Goal: Task Accomplishment & Management: Complete application form

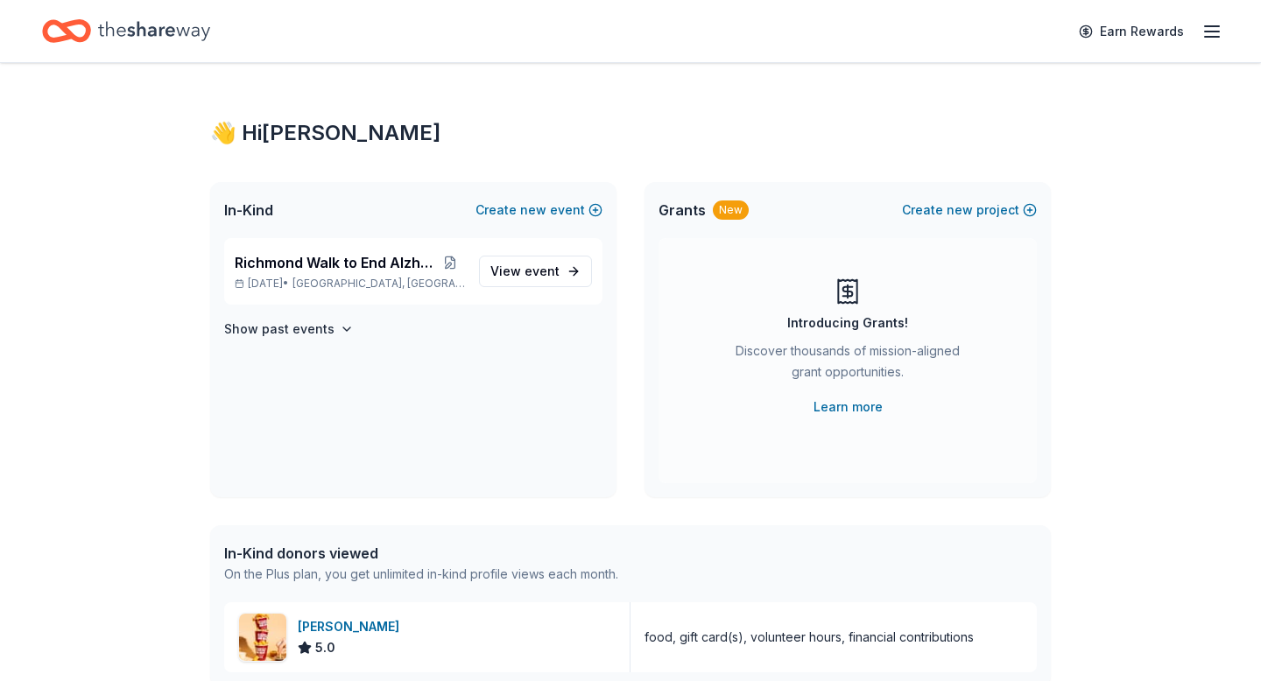
click at [1212, 24] on icon "button" at bounding box center [1211, 31] width 21 height 21
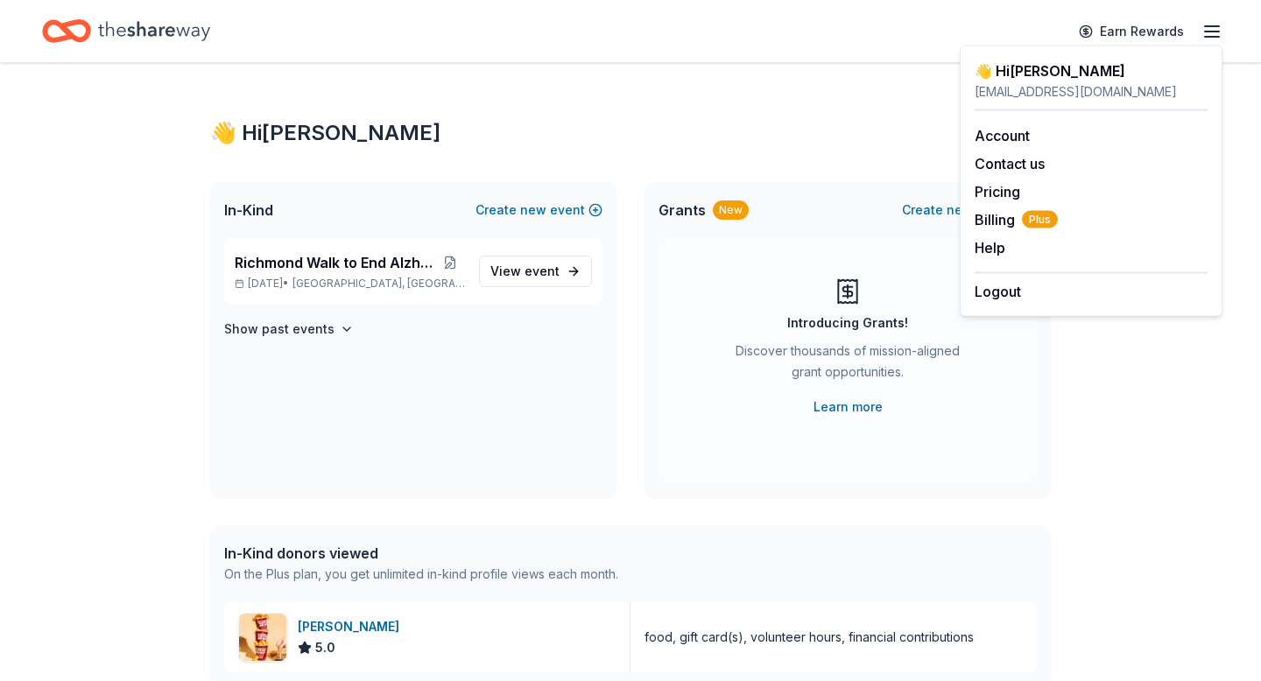
click at [1139, 386] on div "👋 Hi [PERSON_NAME] In-Kind Create new event [GEOGRAPHIC_DATA] to End Alzheimer'…" at bounding box center [630, 535] width 1261 height 945
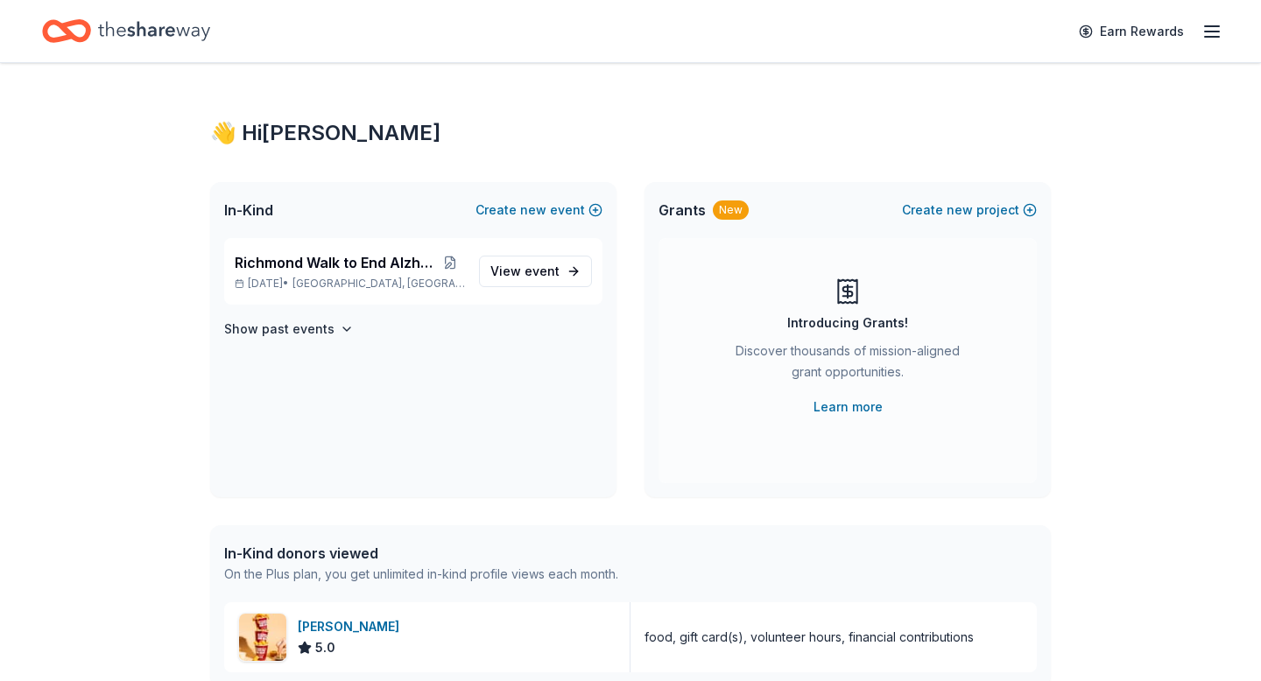
click at [106, 22] on icon "Home" at bounding box center [154, 30] width 112 height 19
click at [129, 36] on icon "Home" at bounding box center [154, 31] width 112 height 36
click at [1153, 34] on link "Earn Rewards" at bounding box center [1131, 32] width 126 height 32
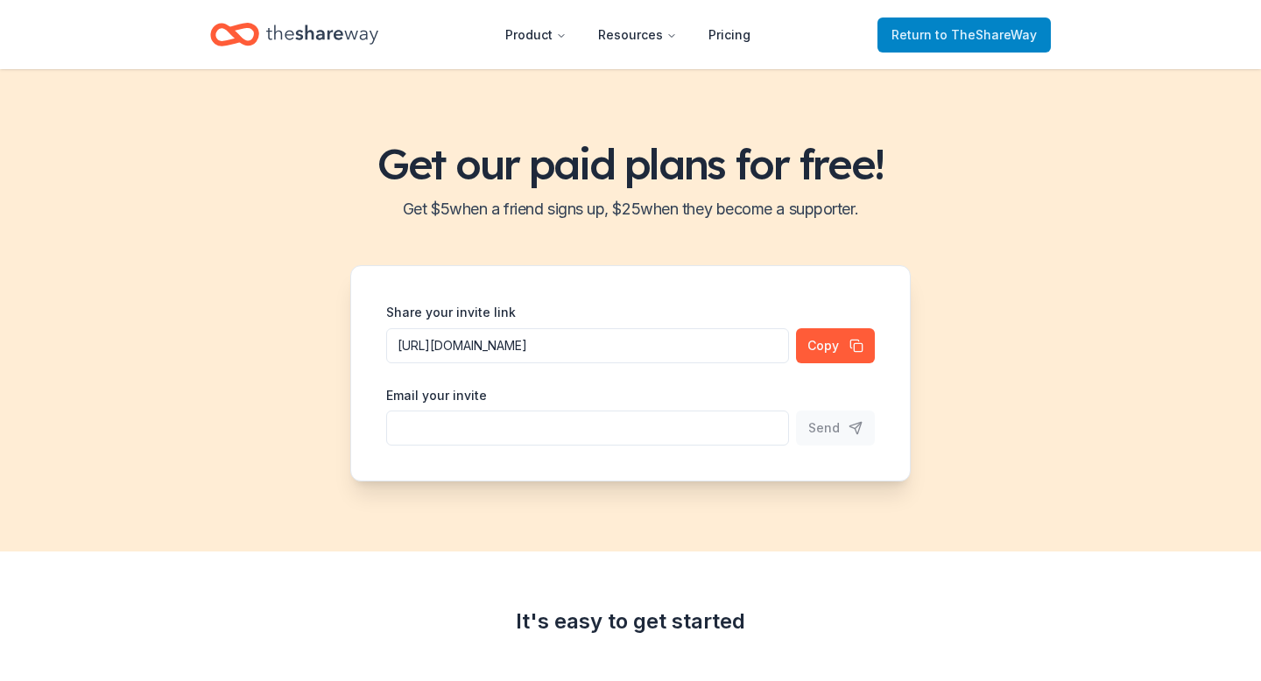
click at [933, 39] on span "Return to TheShareWay" at bounding box center [963, 35] width 145 height 21
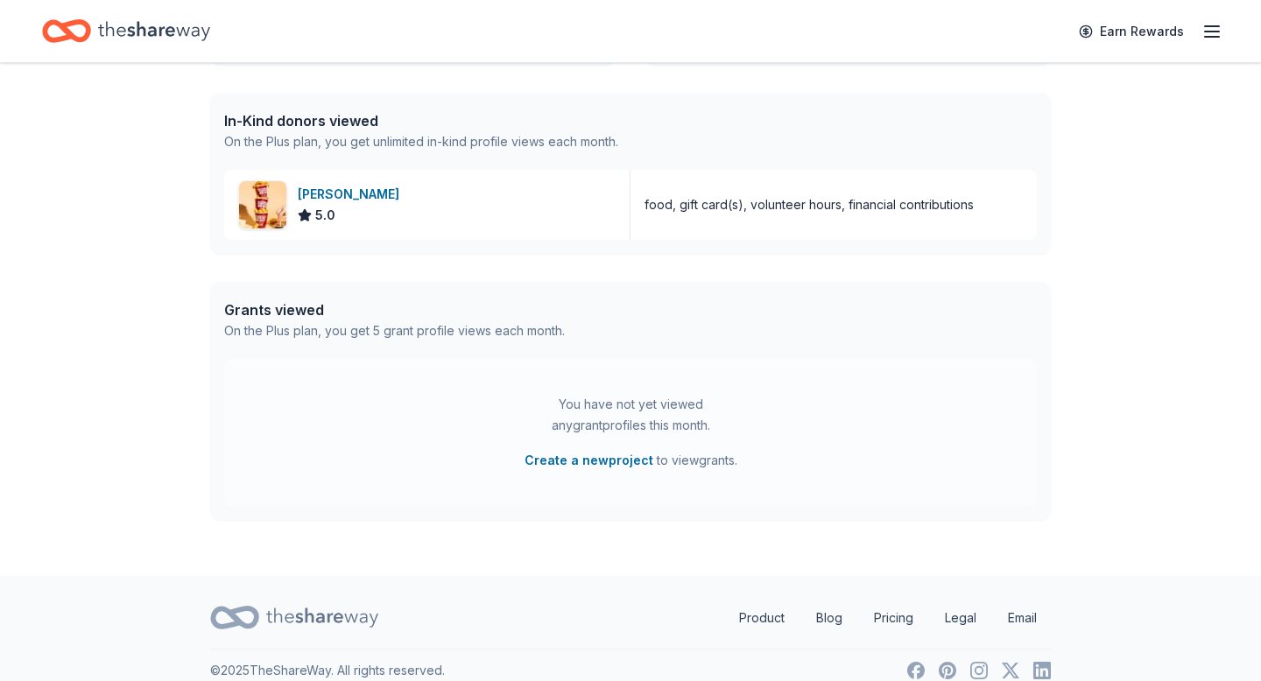
scroll to position [428, 0]
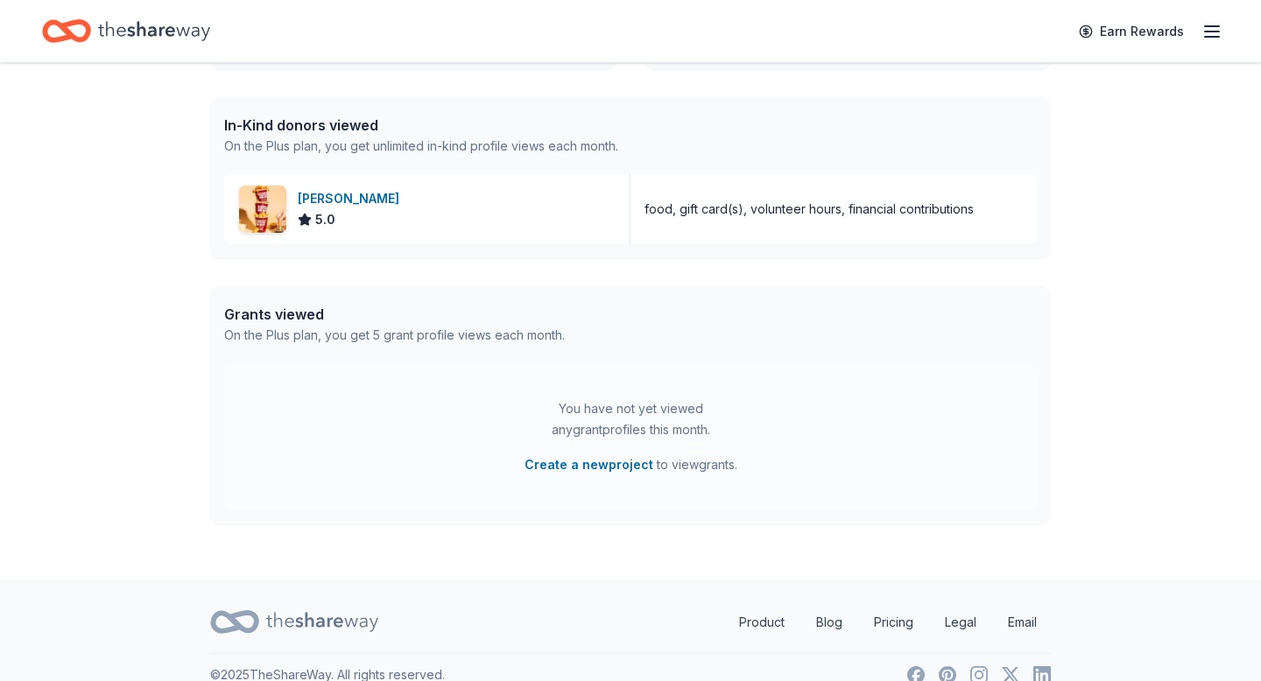
click at [300, 315] on div "Grants viewed" at bounding box center [394, 314] width 341 height 21
click at [373, 327] on div "On the Plus plan, you get 5 grant profile views each month." at bounding box center [394, 335] width 341 height 21
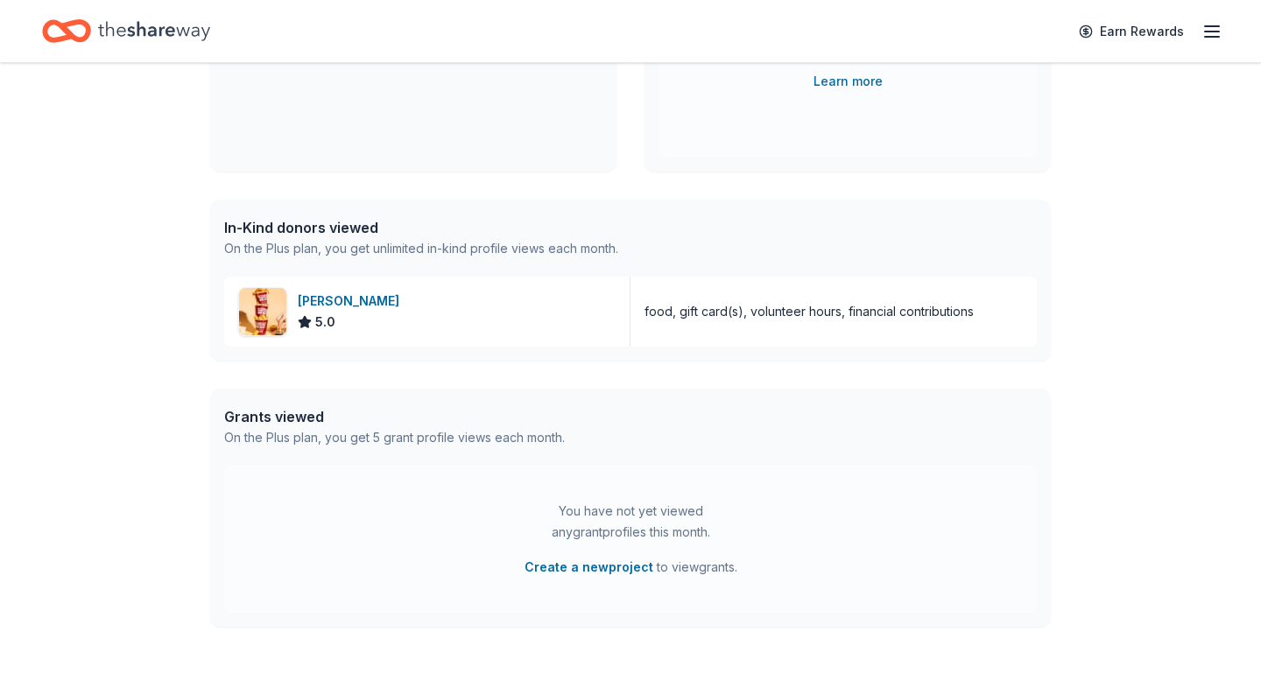
scroll to position [0, 0]
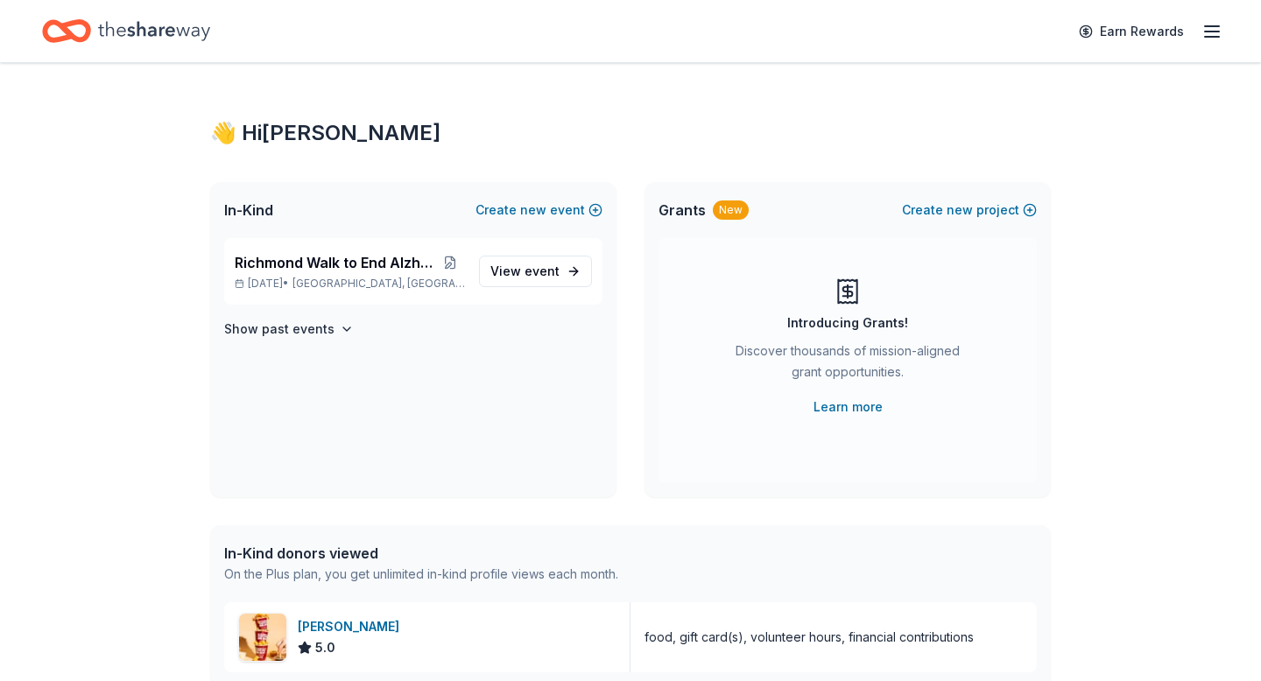
click at [722, 212] on div "New" at bounding box center [731, 209] width 36 height 19
click at [137, 36] on icon "Home" at bounding box center [154, 31] width 112 height 36
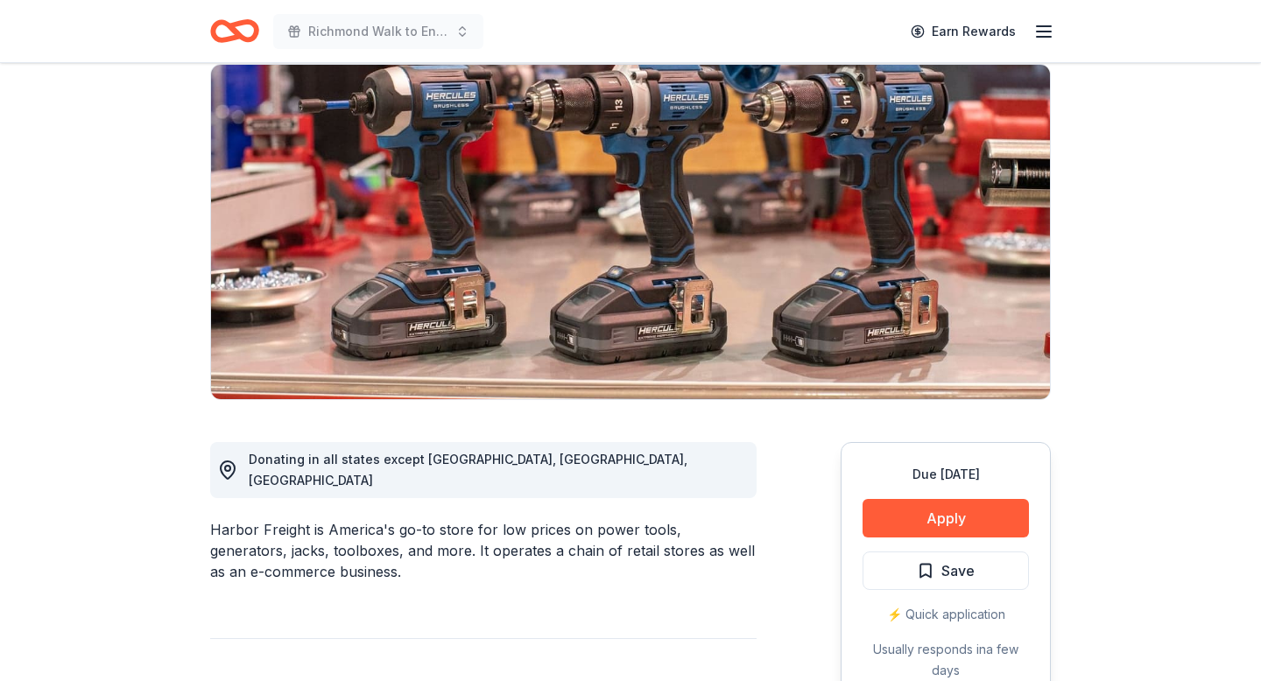
scroll to position [141, 0]
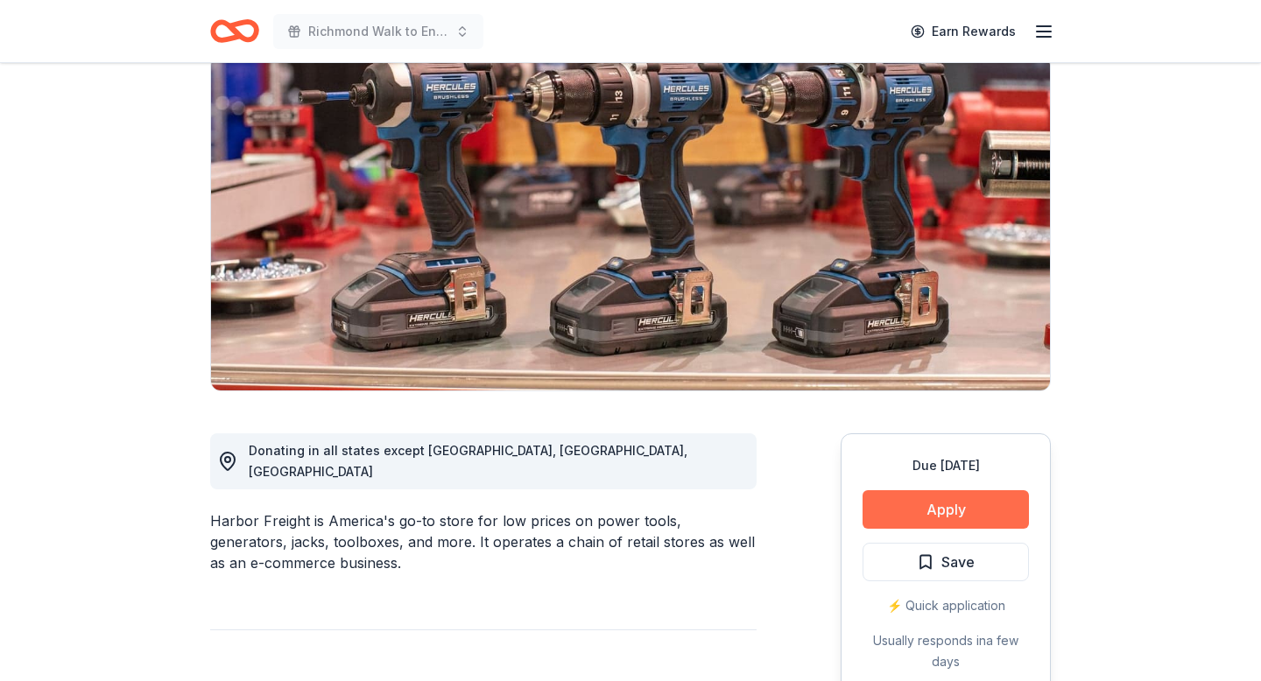
click at [952, 512] on button "Apply" at bounding box center [945, 509] width 166 height 39
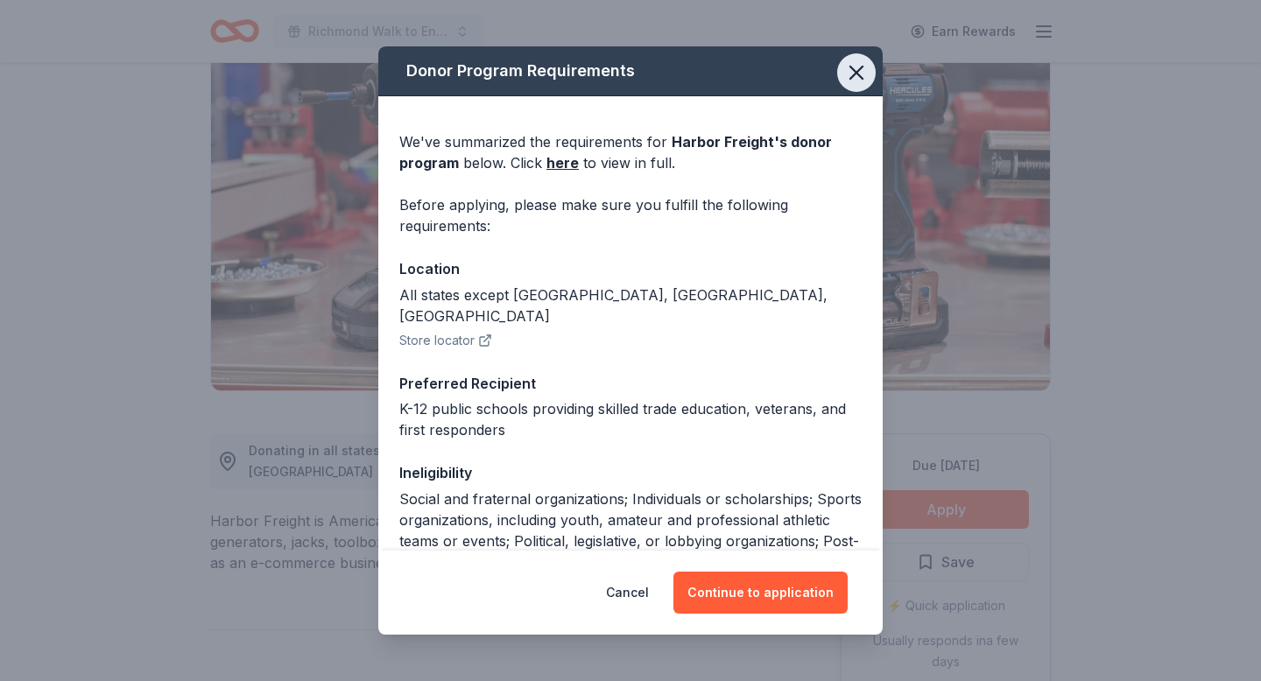
click at [858, 70] on icon "button" at bounding box center [856, 73] width 12 height 12
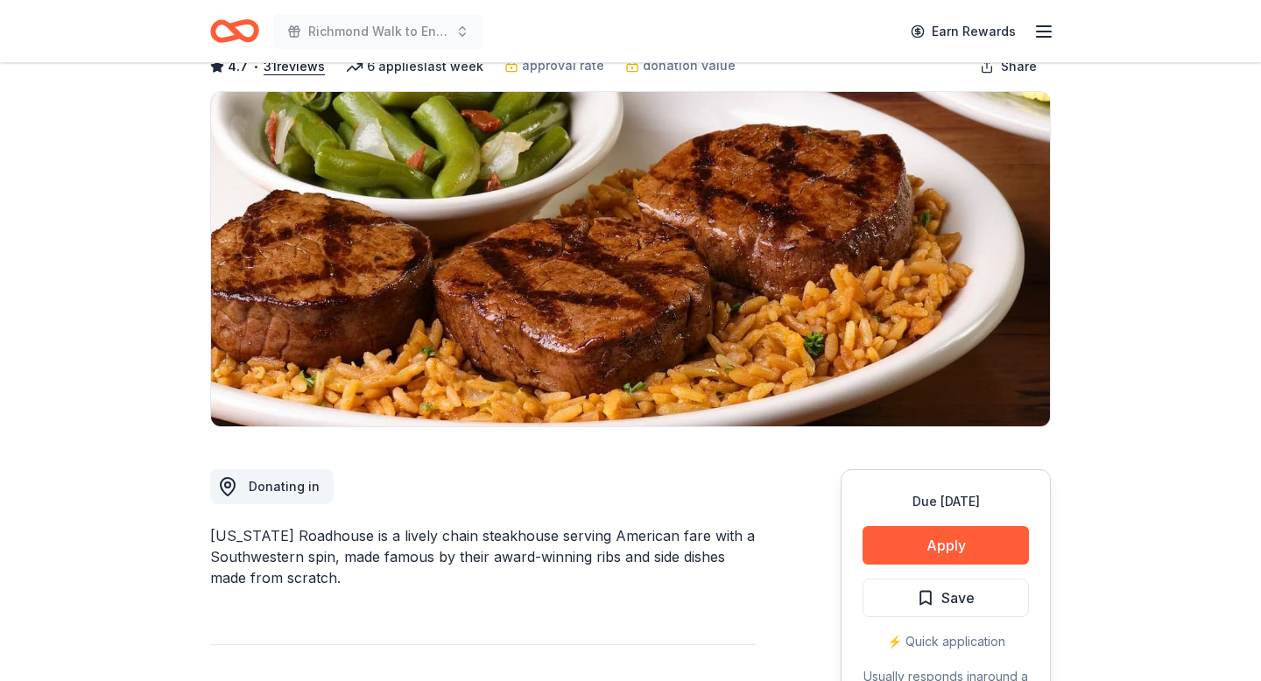
scroll to position [122, 0]
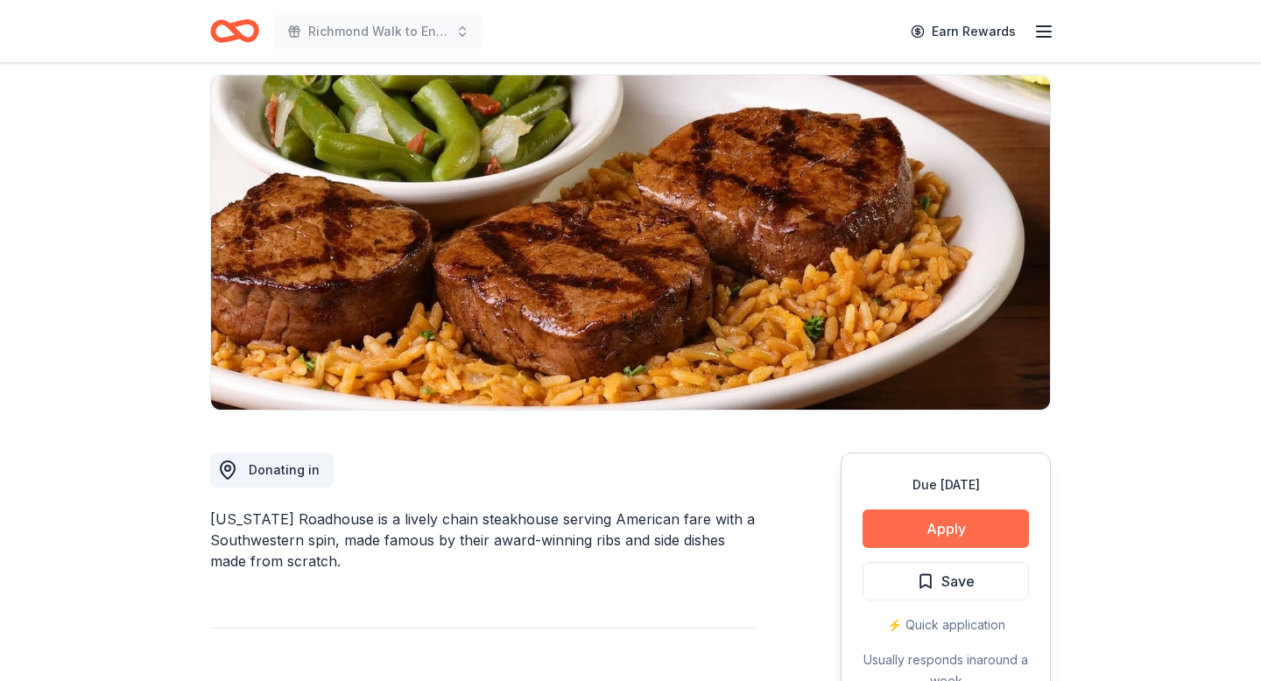
click at [945, 529] on button "Apply" at bounding box center [945, 528] width 166 height 39
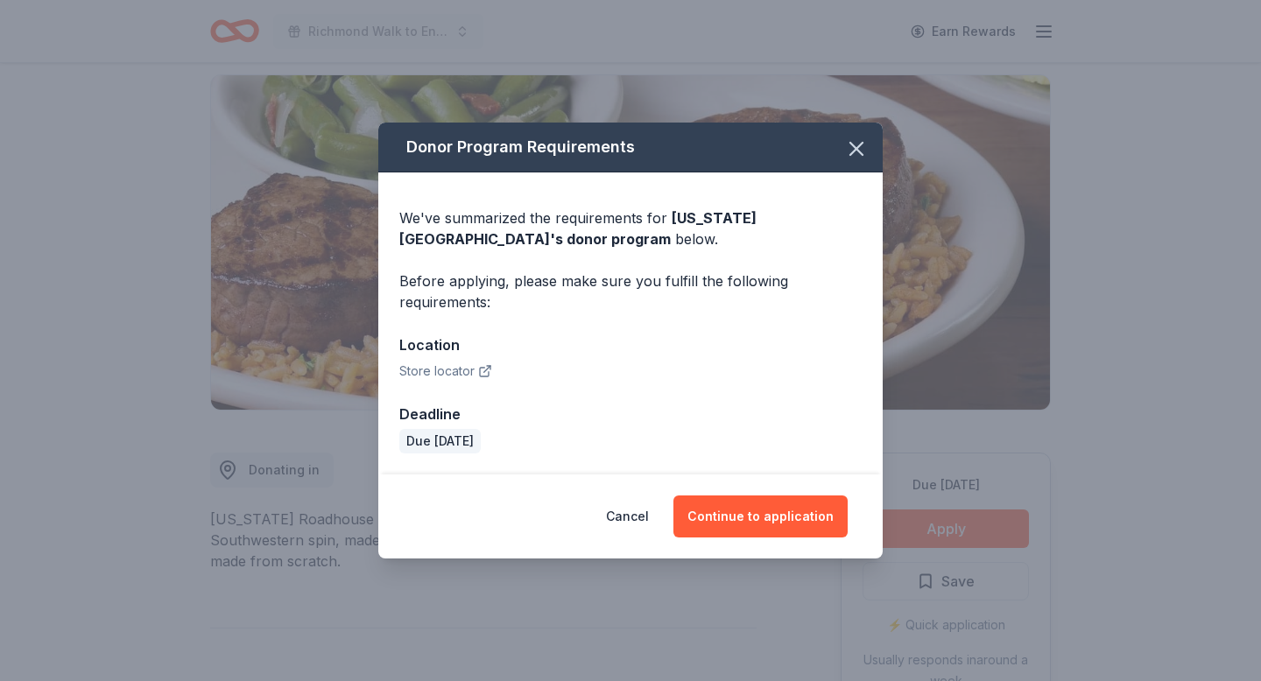
click at [480, 370] on icon "button" at bounding box center [484, 372] width 9 height 9
click at [762, 525] on button "Continue to application" at bounding box center [760, 516] width 174 height 42
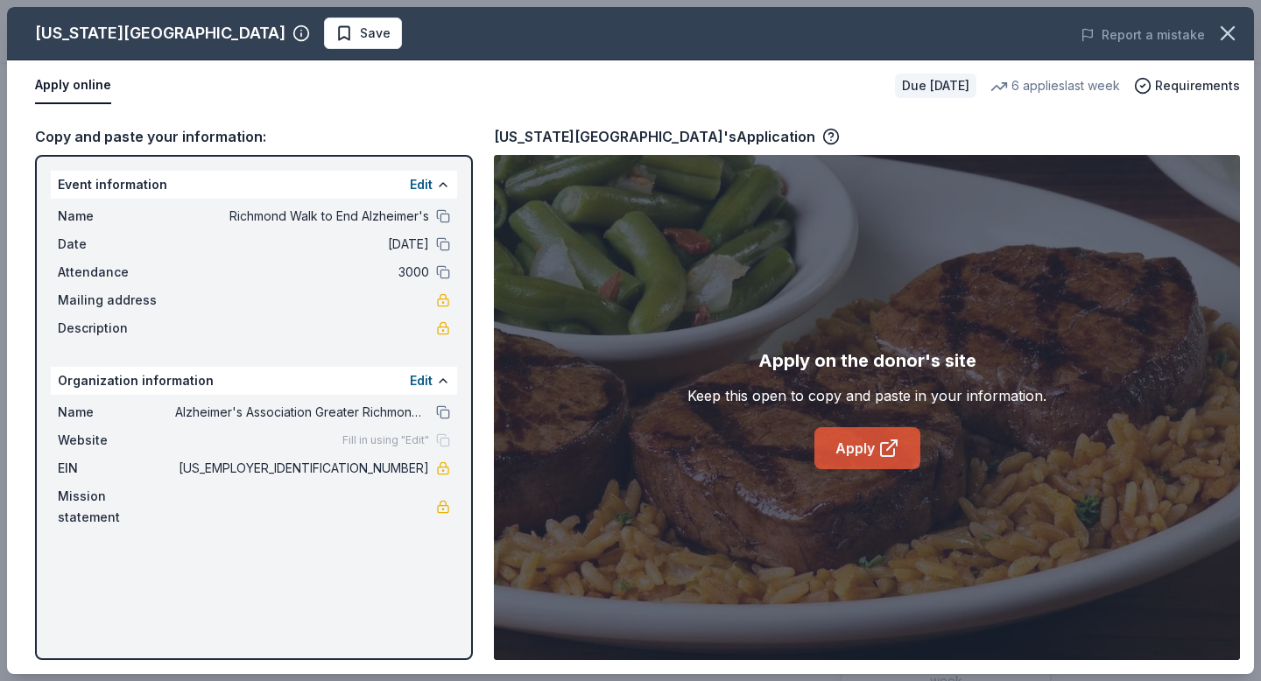
click at [854, 453] on link "Apply" at bounding box center [867, 448] width 106 height 42
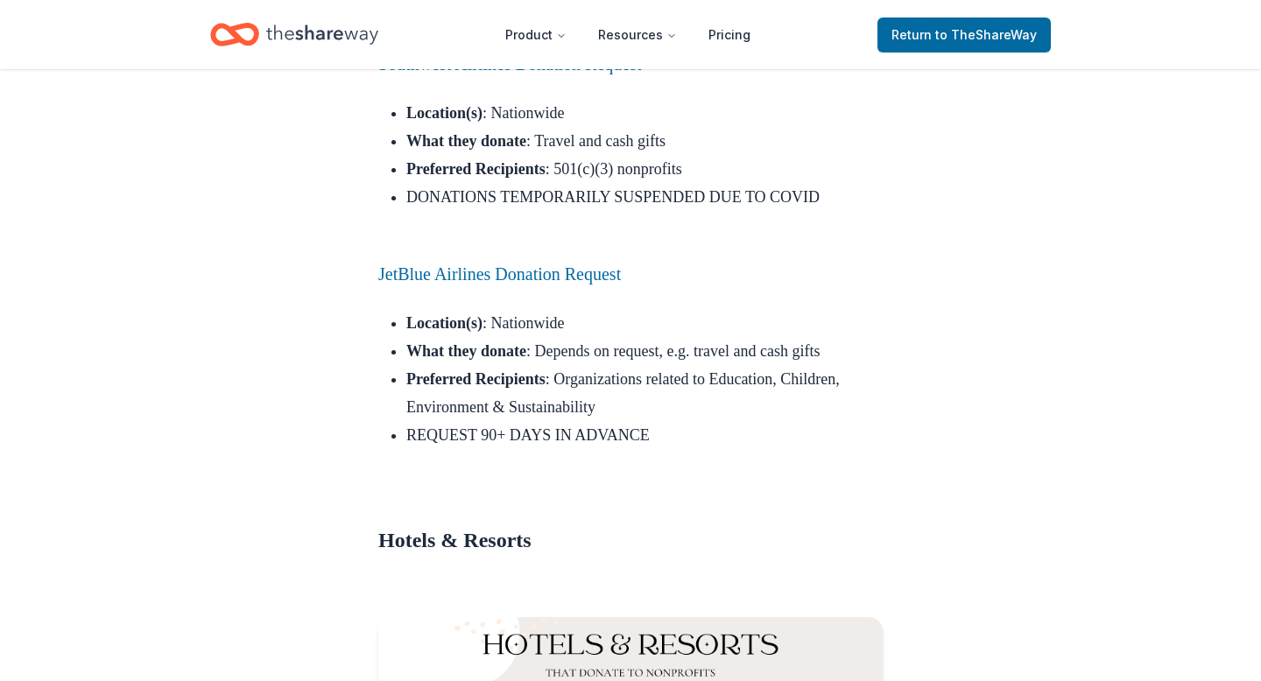
scroll to position [1786, 0]
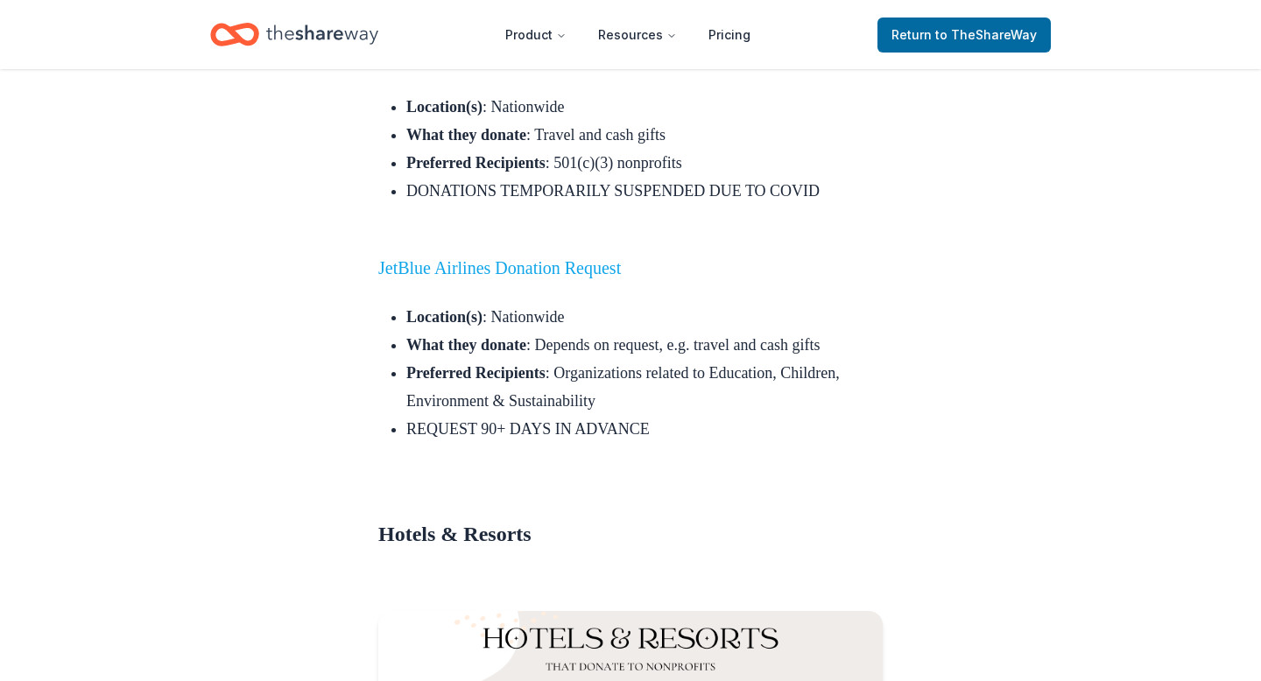
click at [430, 277] on link "JetBlue Airlines Donation Request" at bounding box center [499, 267] width 242 height 19
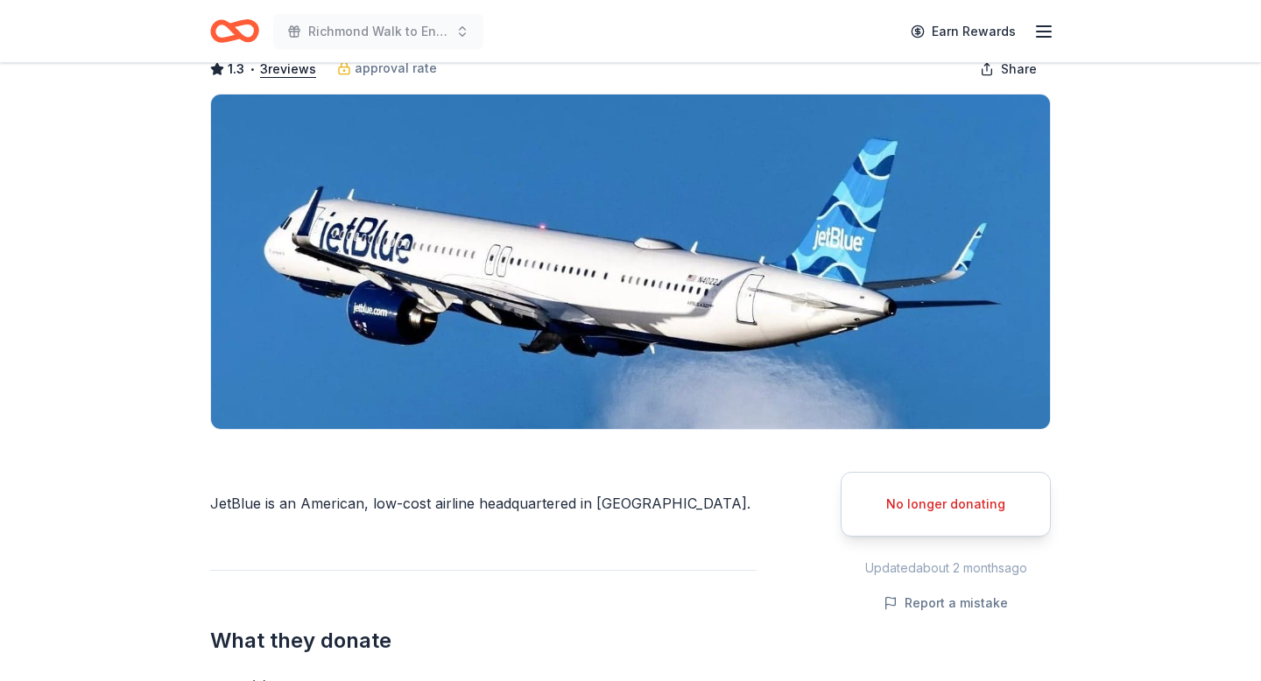
scroll to position [104, 0]
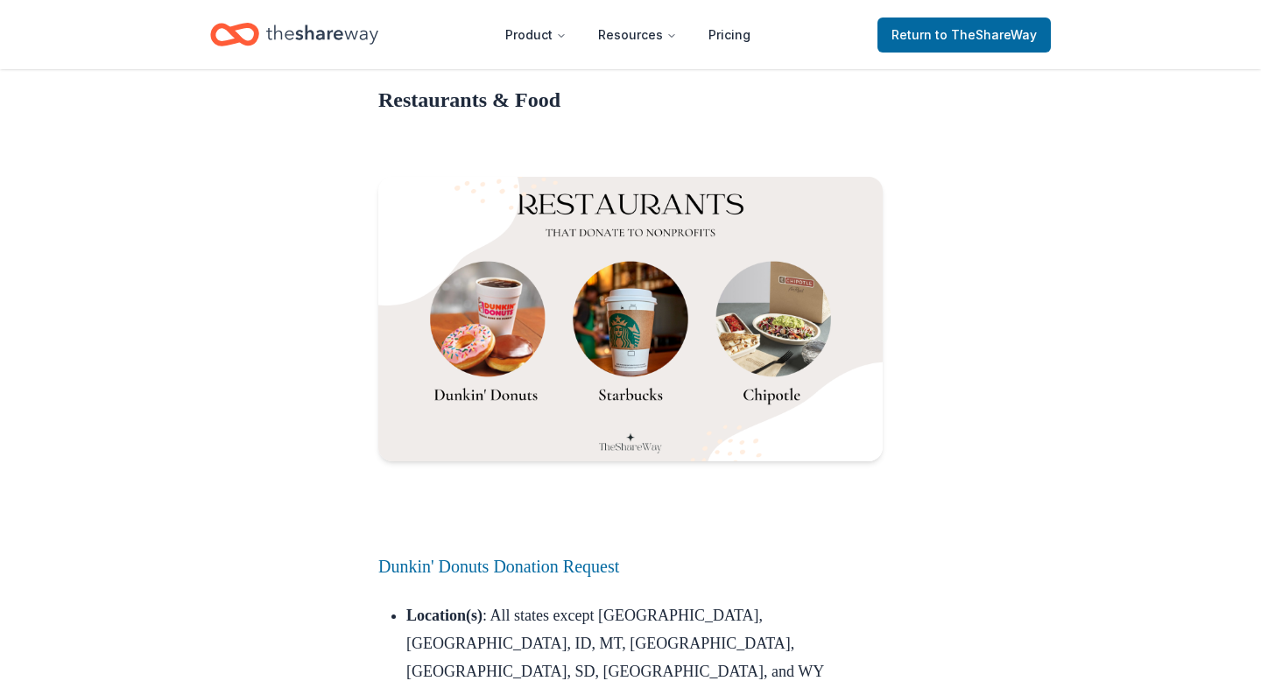
scroll to position [3571, 0]
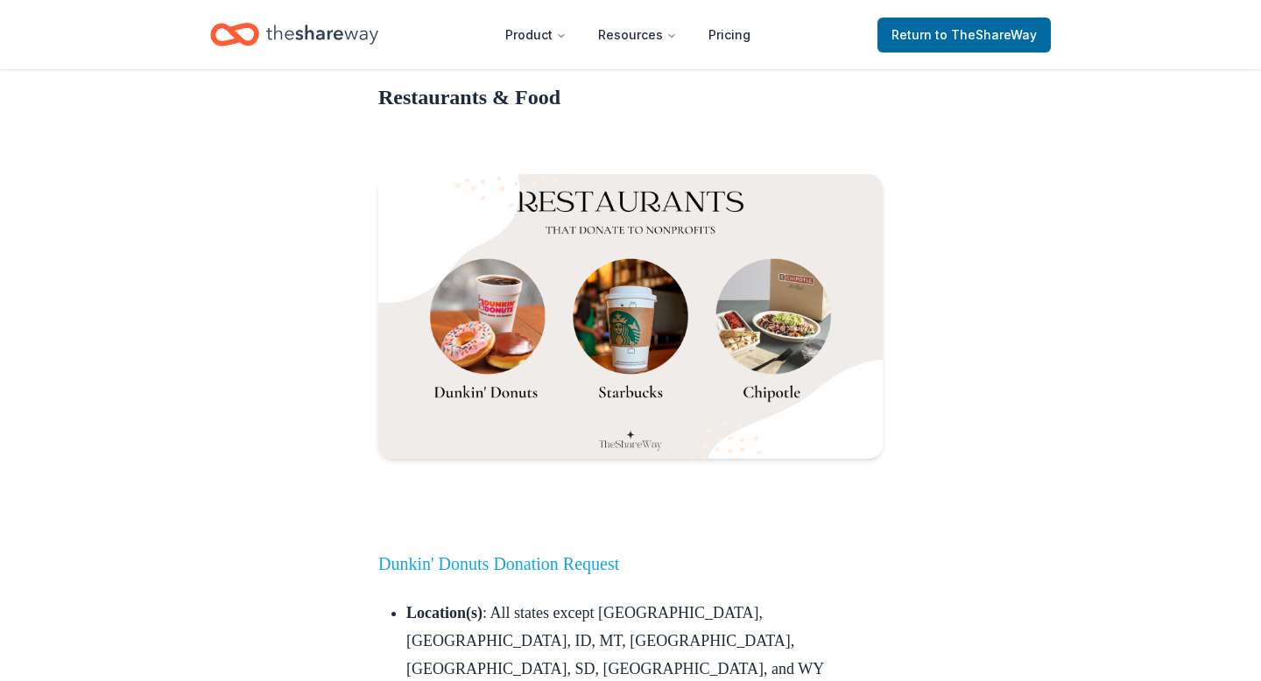
click at [439, 554] on link "Dunkin' Donuts Donation Request" at bounding box center [498, 563] width 241 height 19
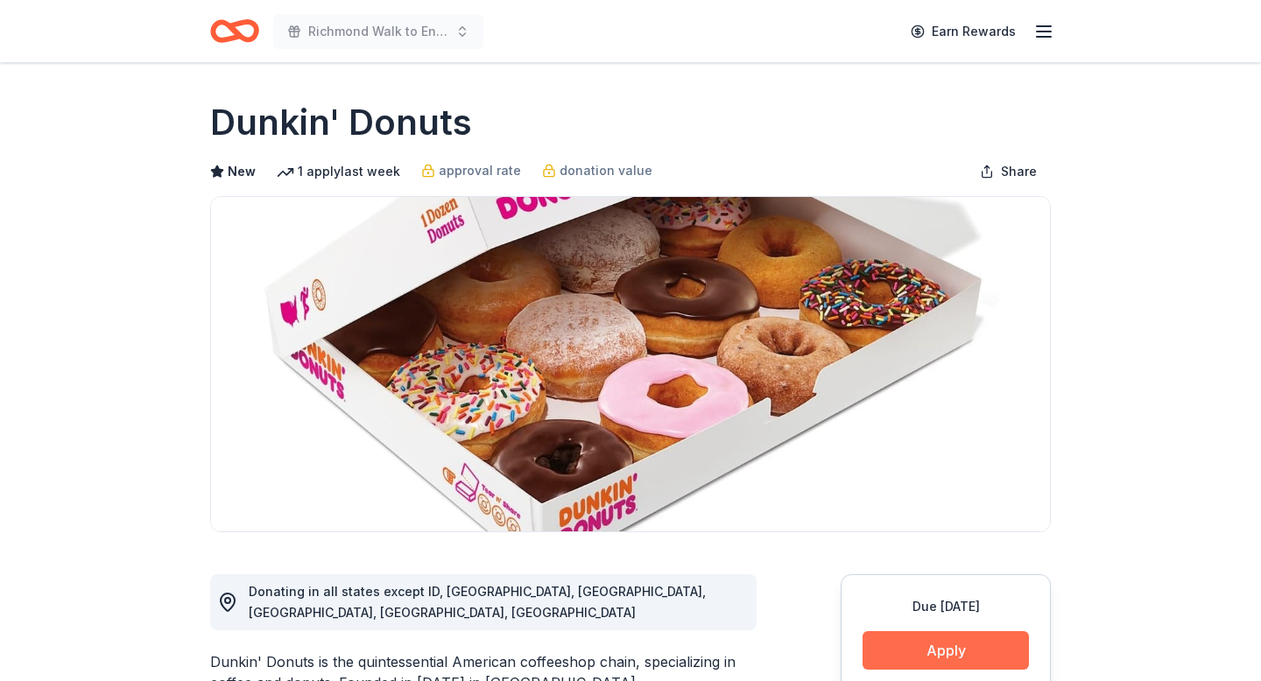
click at [895, 646] on button "Apply" at bounding box center [945, 650] width 166 height 39
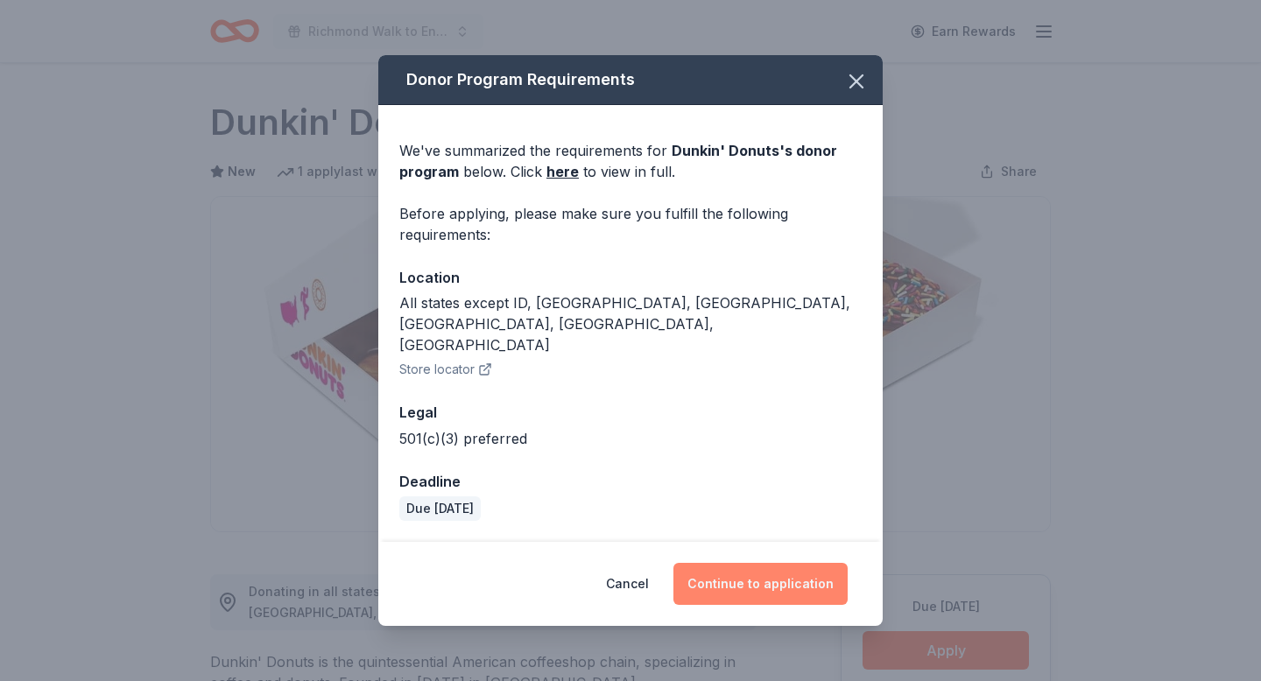
click at [767, 568] on button "Continue to application" at bounding box center [760, 584] width 174 height 42
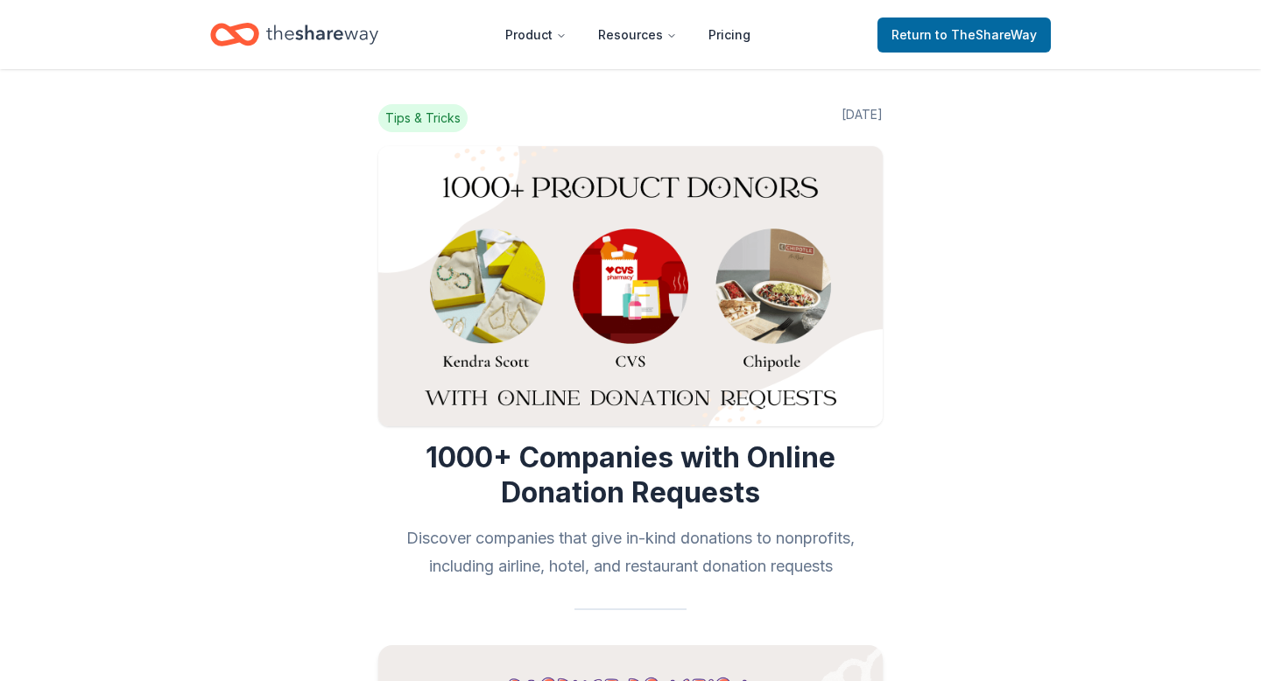
scroll to position [3571, 0]
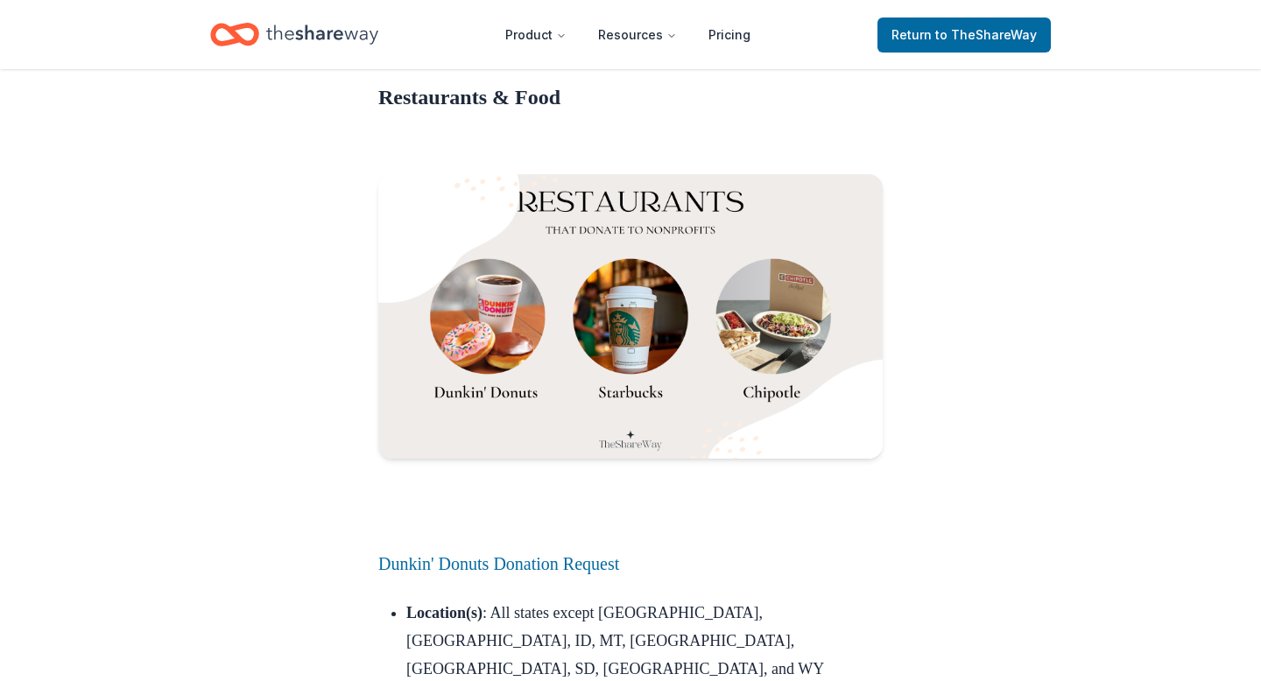
click at [668, 272] on img at bounding box center [630, 316] width 504 height 284
click at [633, 272] on img at bounding box center [630, 316] width 504 height 284
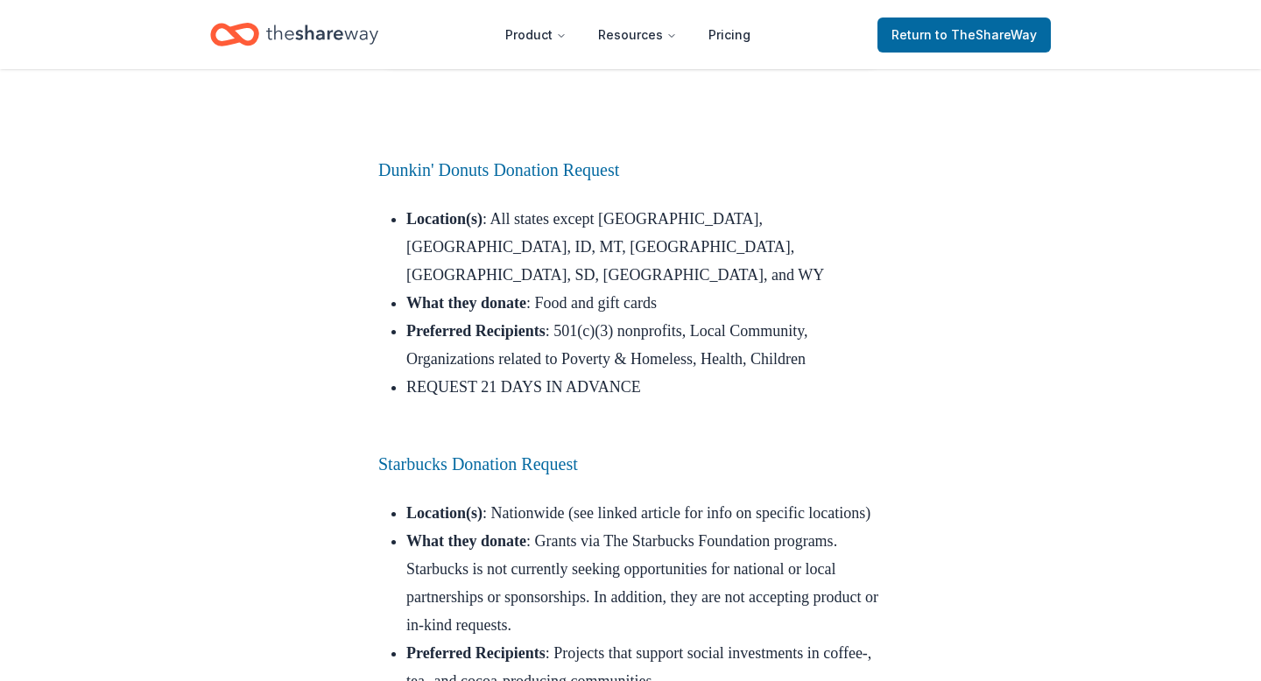
scroll to position [3987, 0]
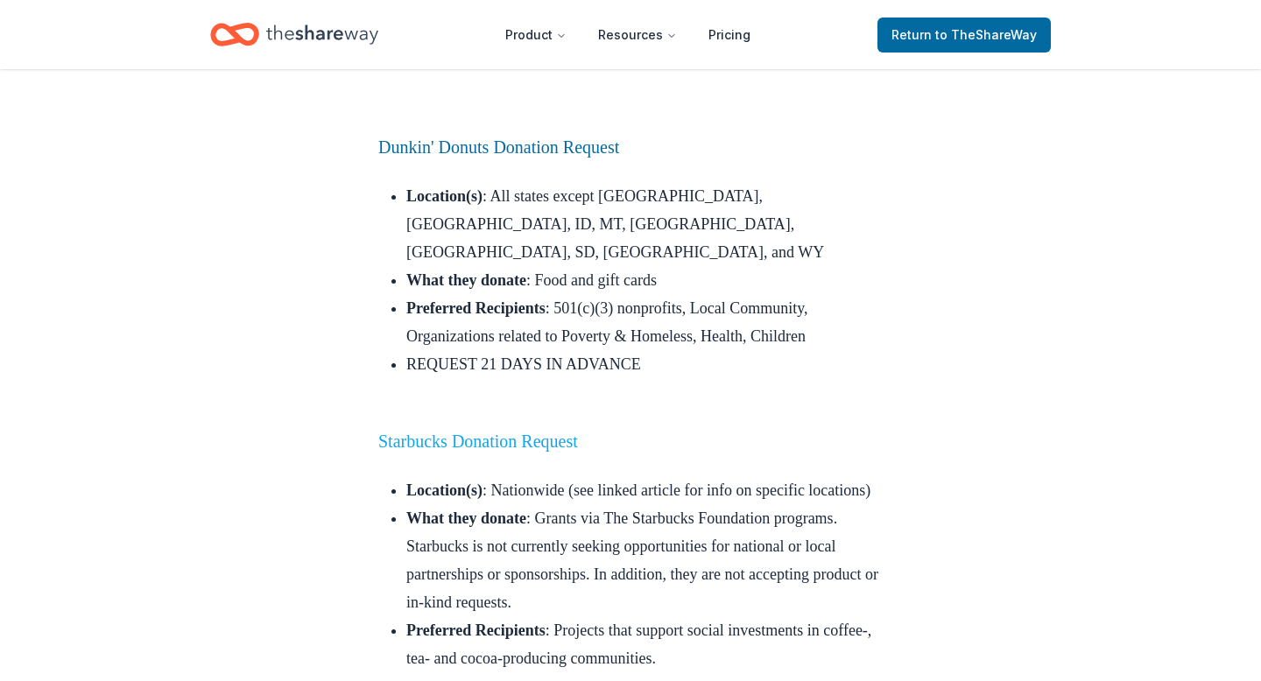
click at [553, 432] on link "Starbucks Donation Request" at bounding box center [478, 441] width 200 height 19
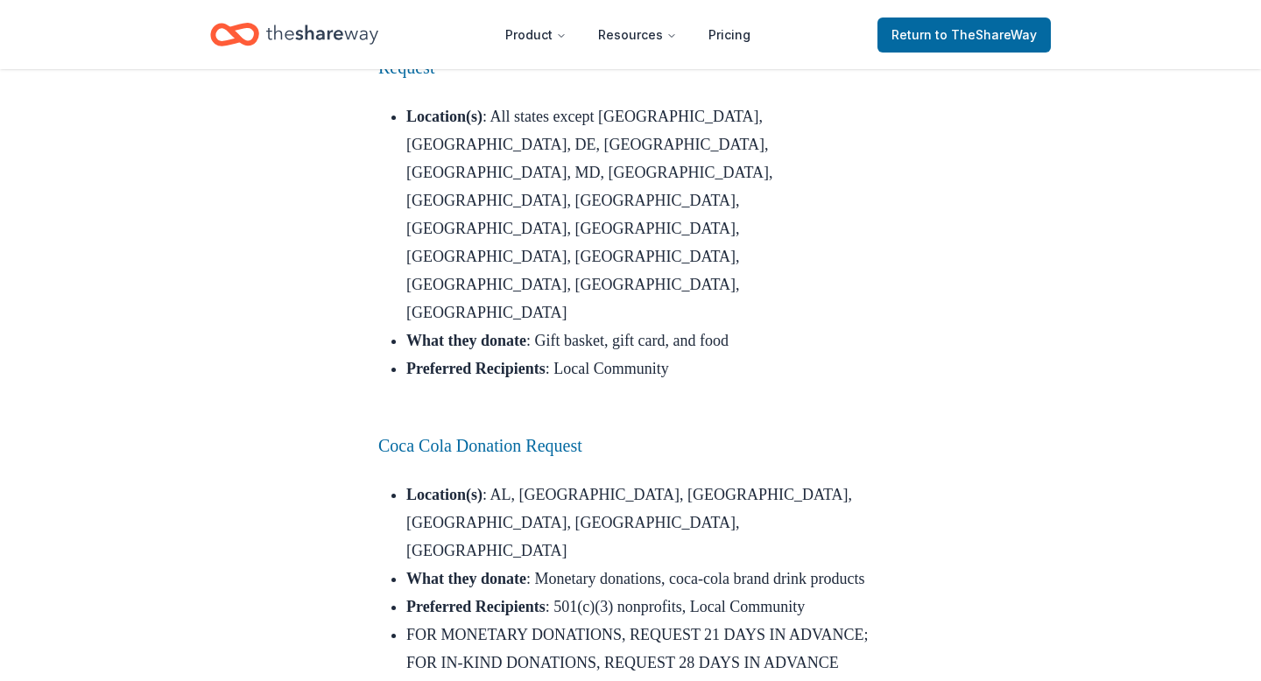
scroll to position [6338, 0]
click at [439, 434] on link "Coca Cola Donation Request" at bounding box center [480, 443] width 204 height 19
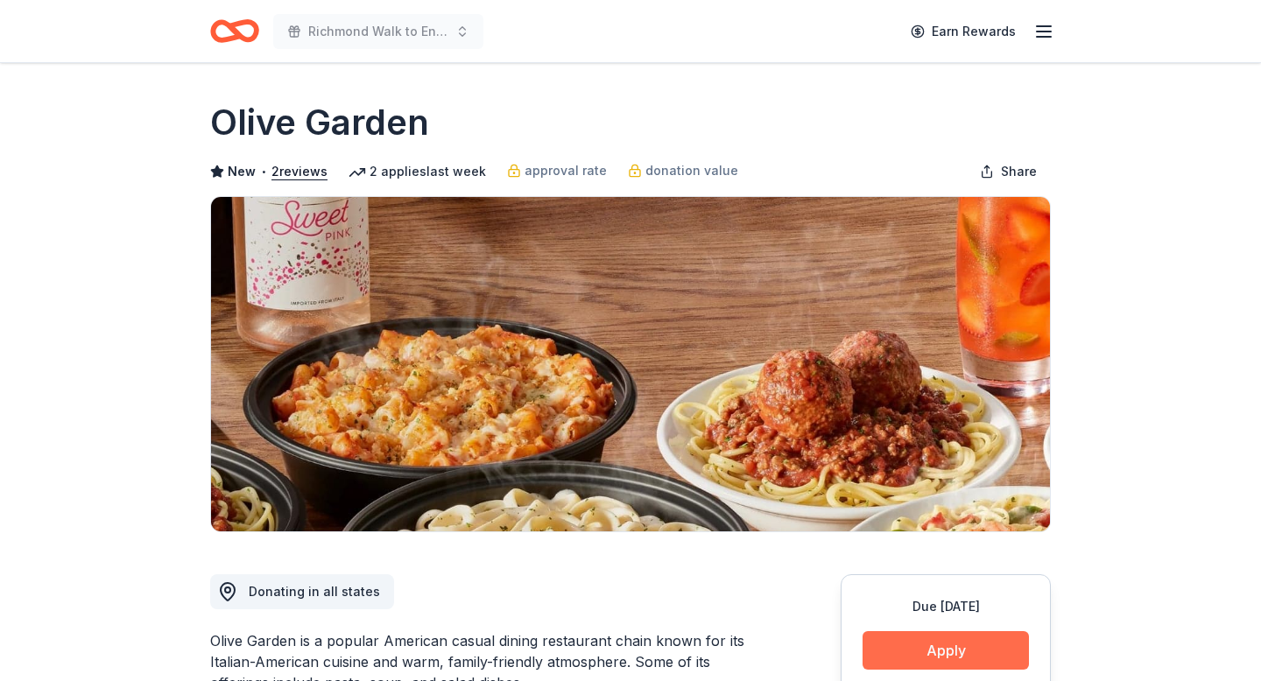
click at [970, 644] on button "Apply" at bounding box center [945, 650] width 166 height 39
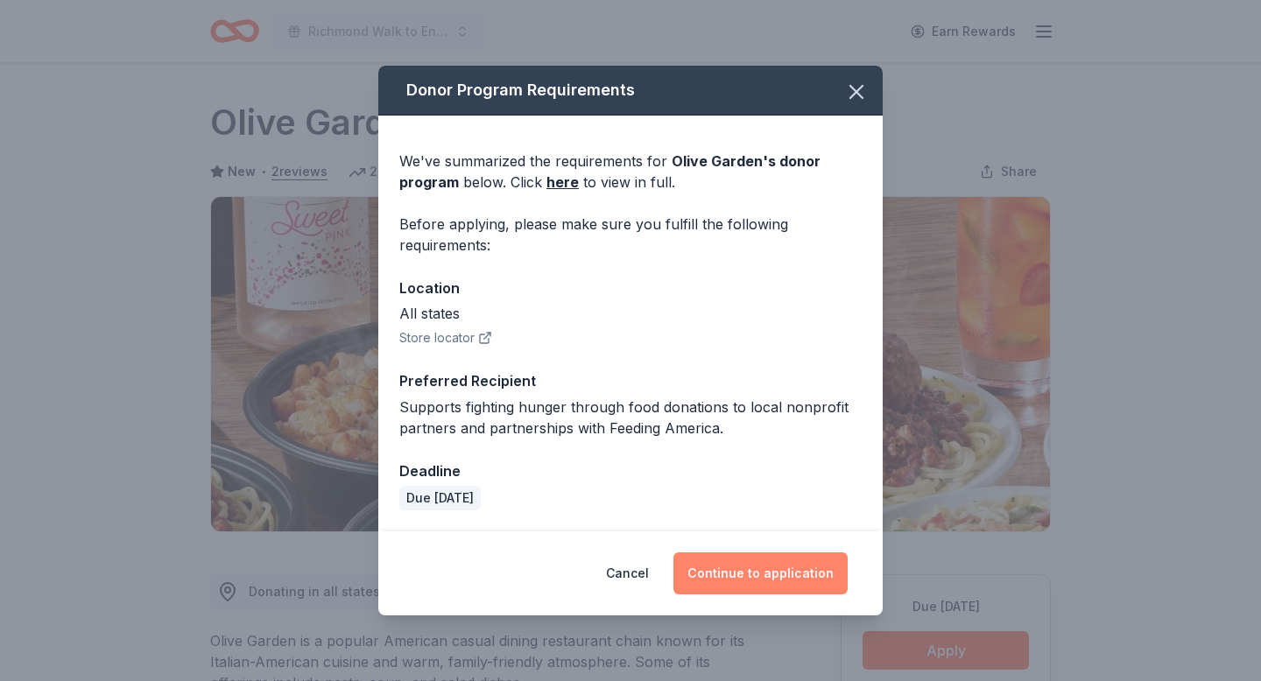
click at [795, 586] on button "Continue to application" at bounding box center [760, 573] width 174 height 42
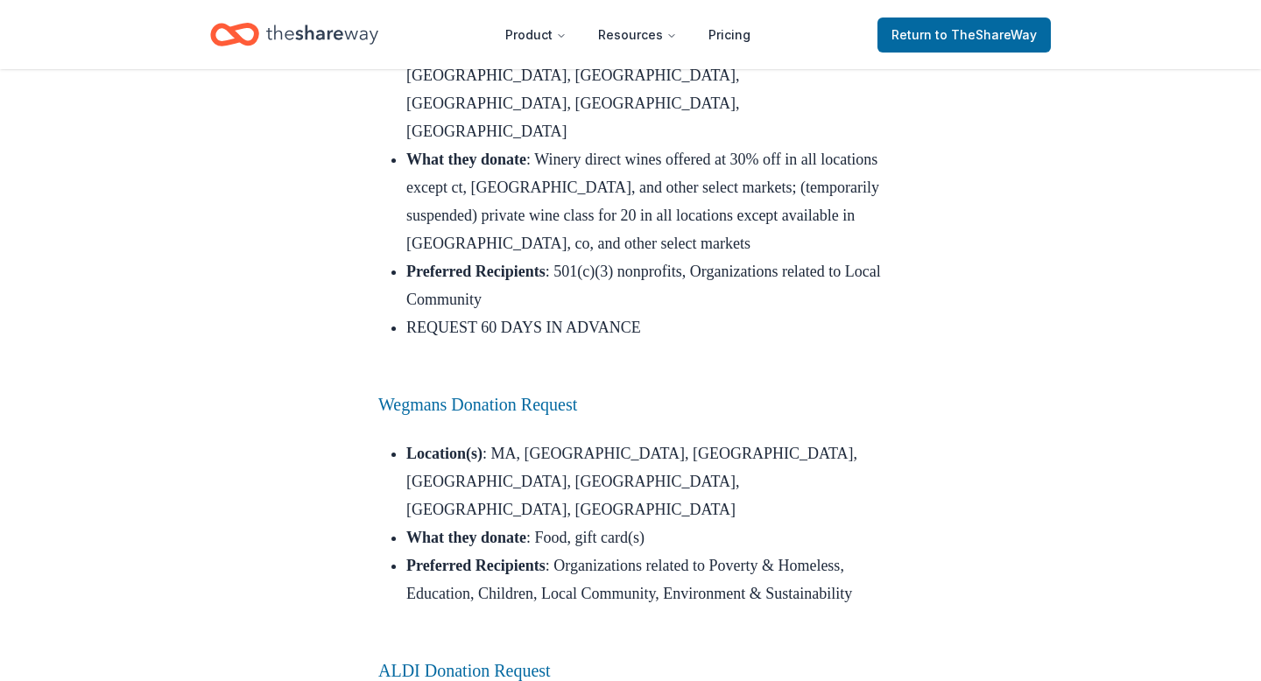
scroll to position [9267, 0]
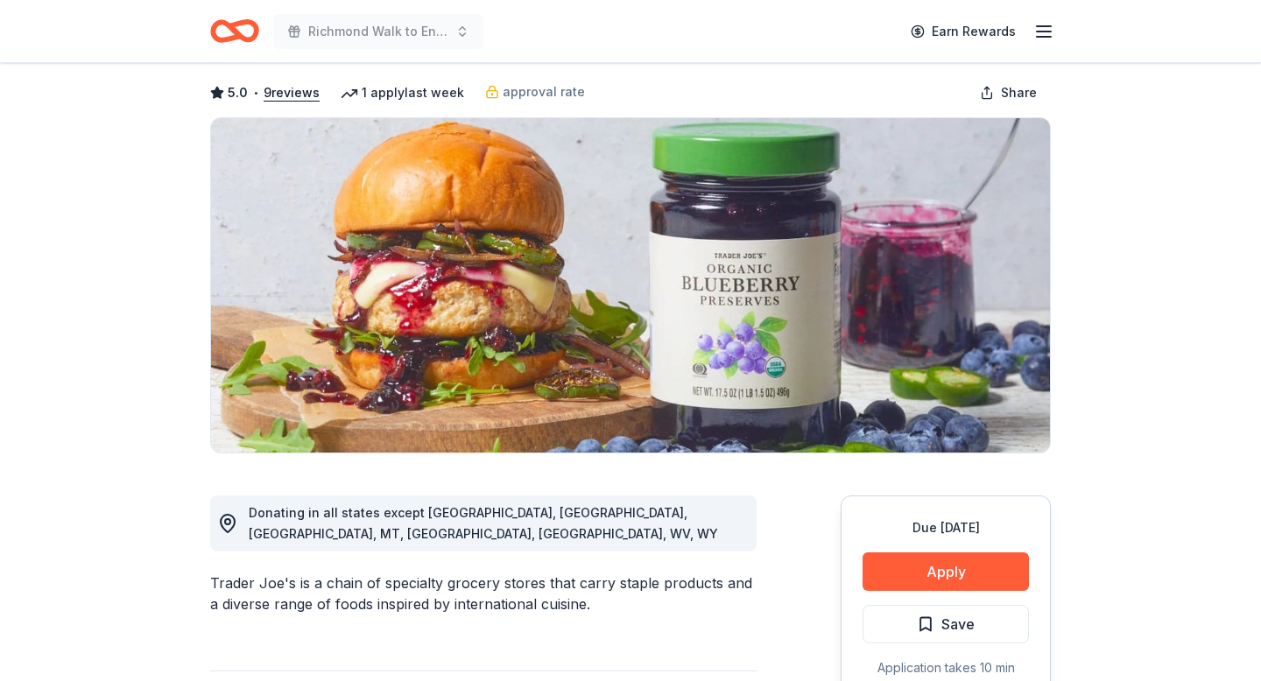
scroll to position [146, 0]
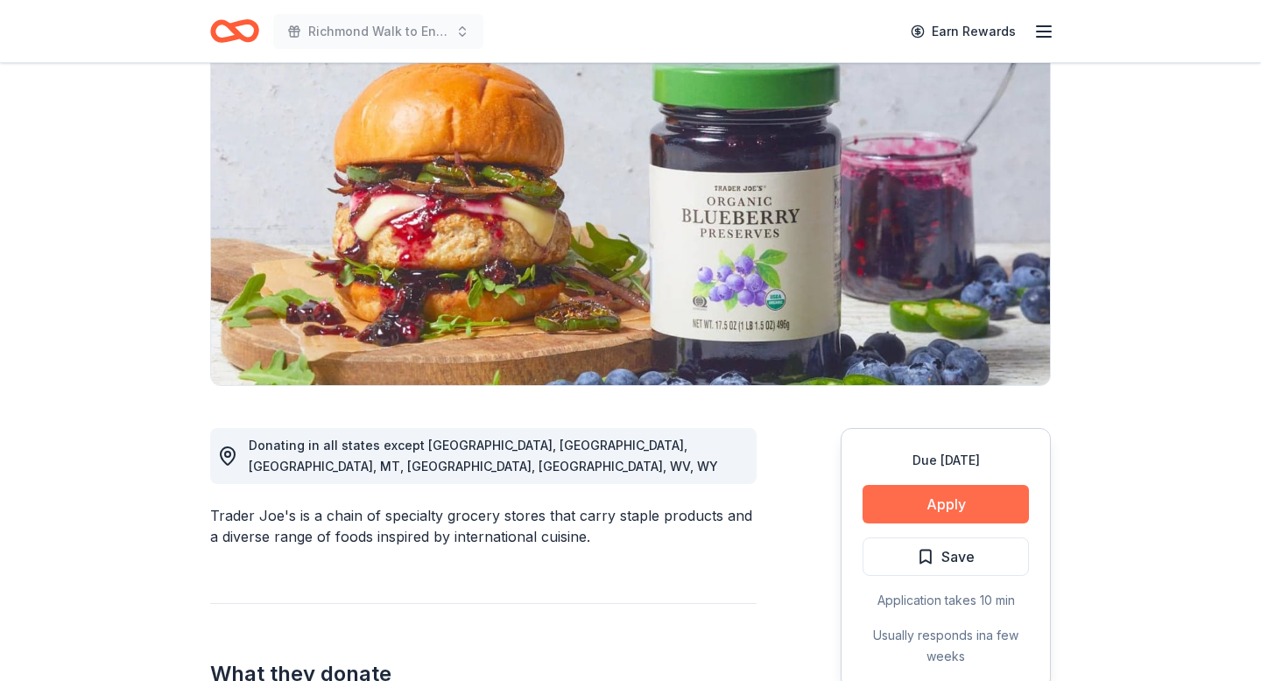
click at [933, 511] on button "Apply" at bounding box center [945, 504] width 166 height 39
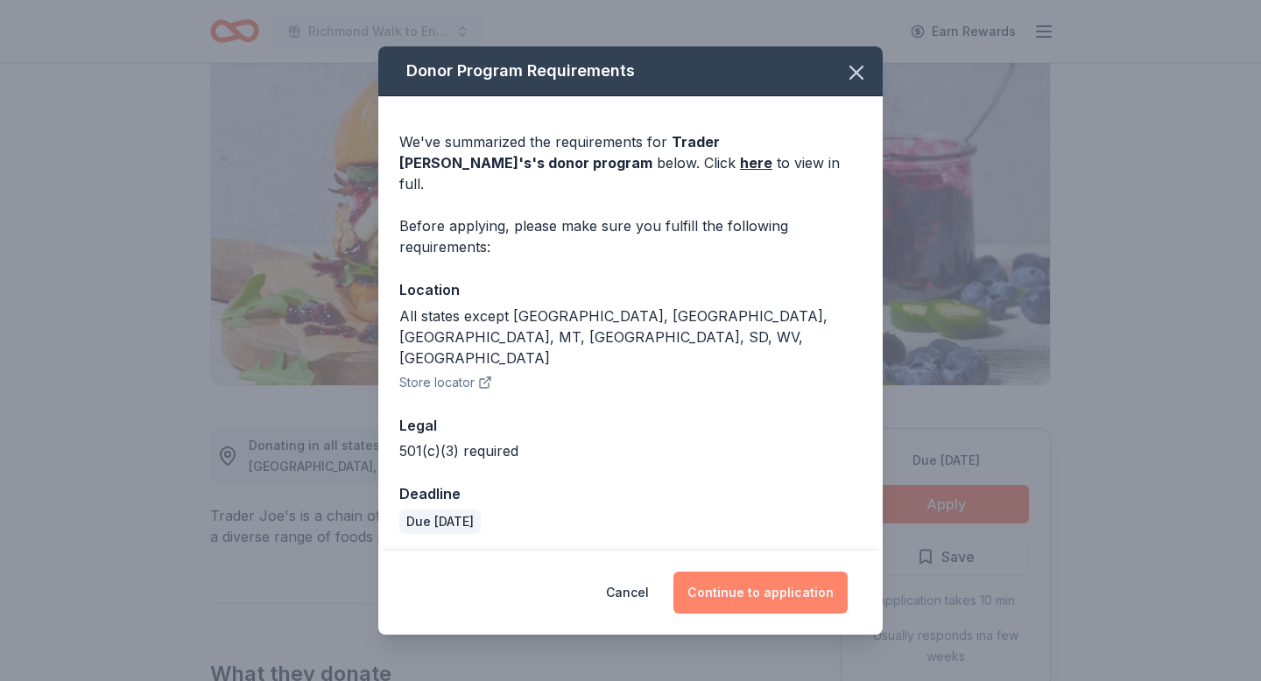
click at [737, 579] on button "Continue to application" at bounding box center [760, 593] width 174 height 42
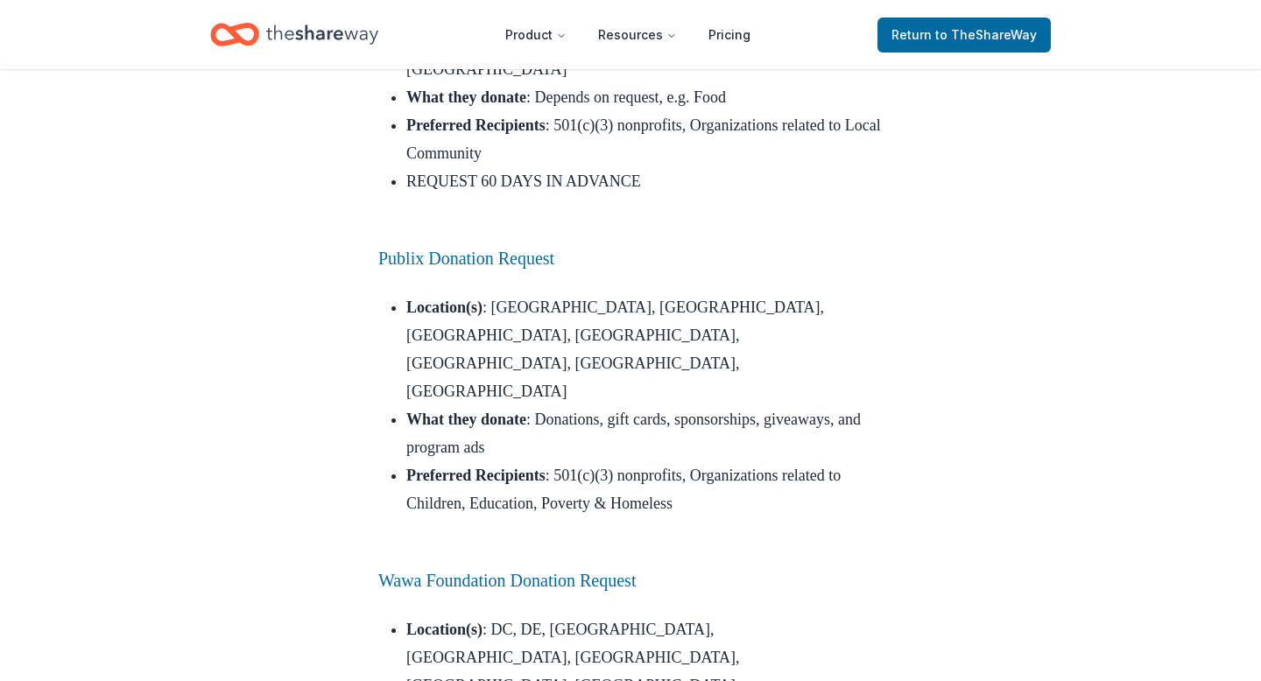
scroll to position [10351, 0]
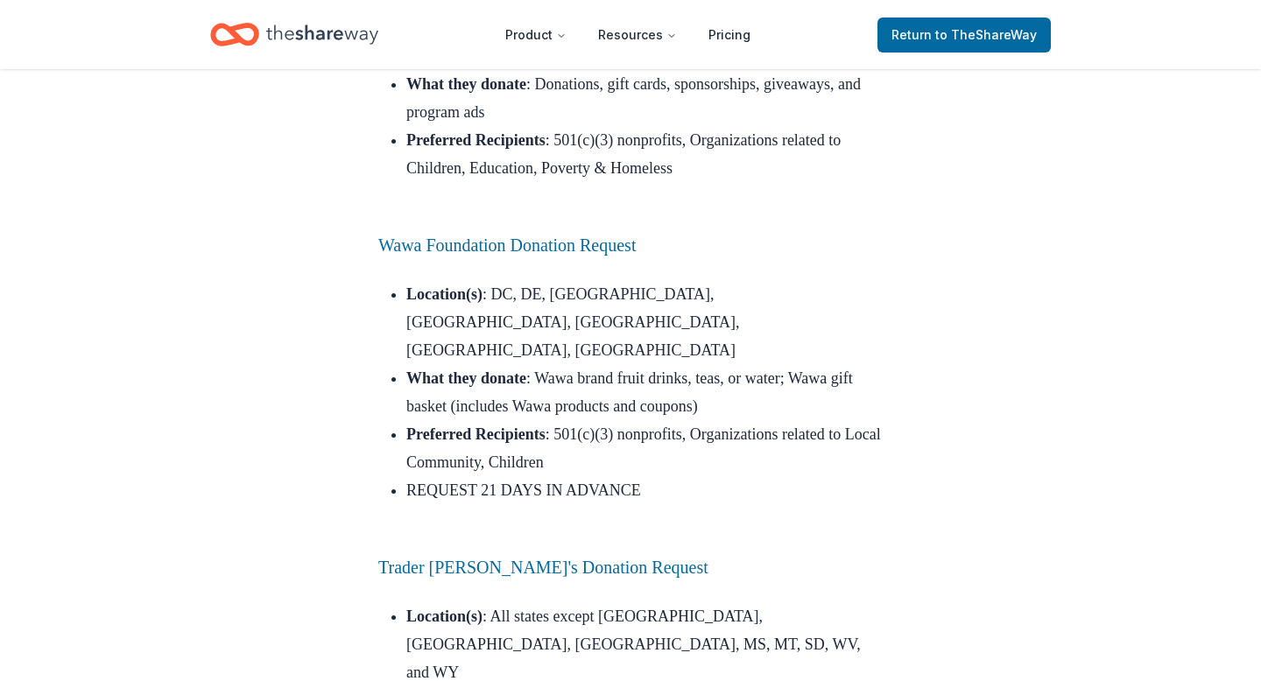
scroll to position [10692, 0]
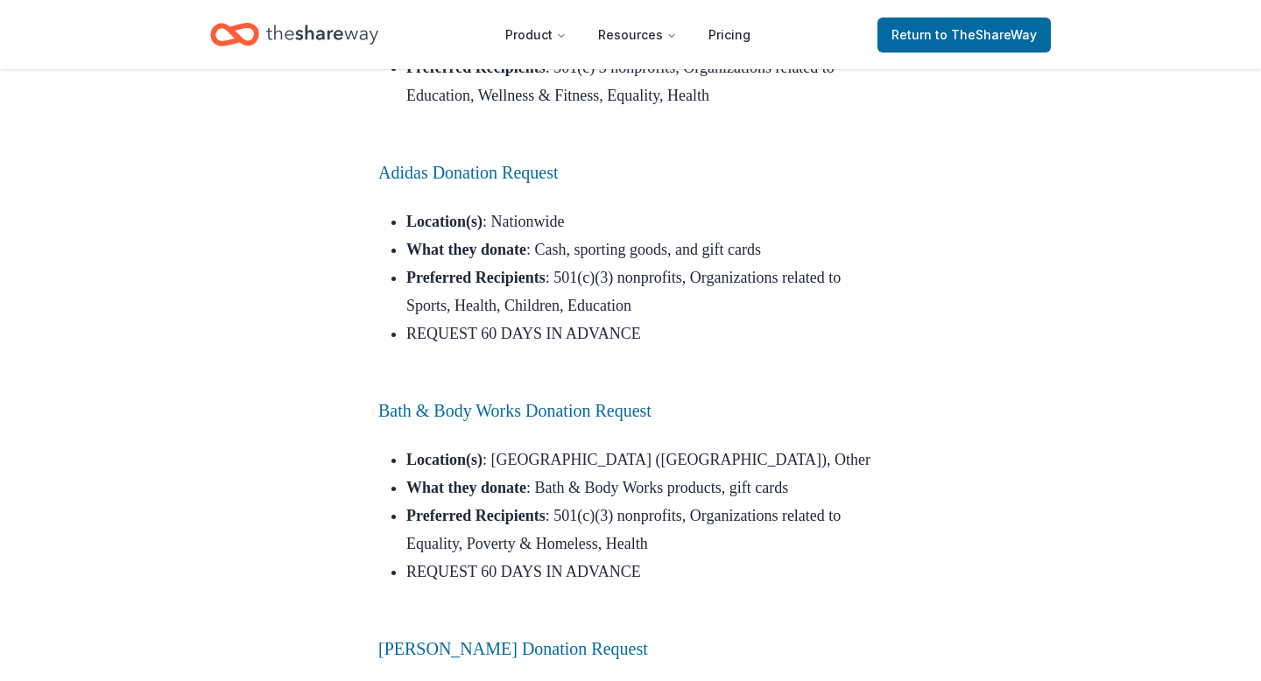
scroll to position [12048, 0]
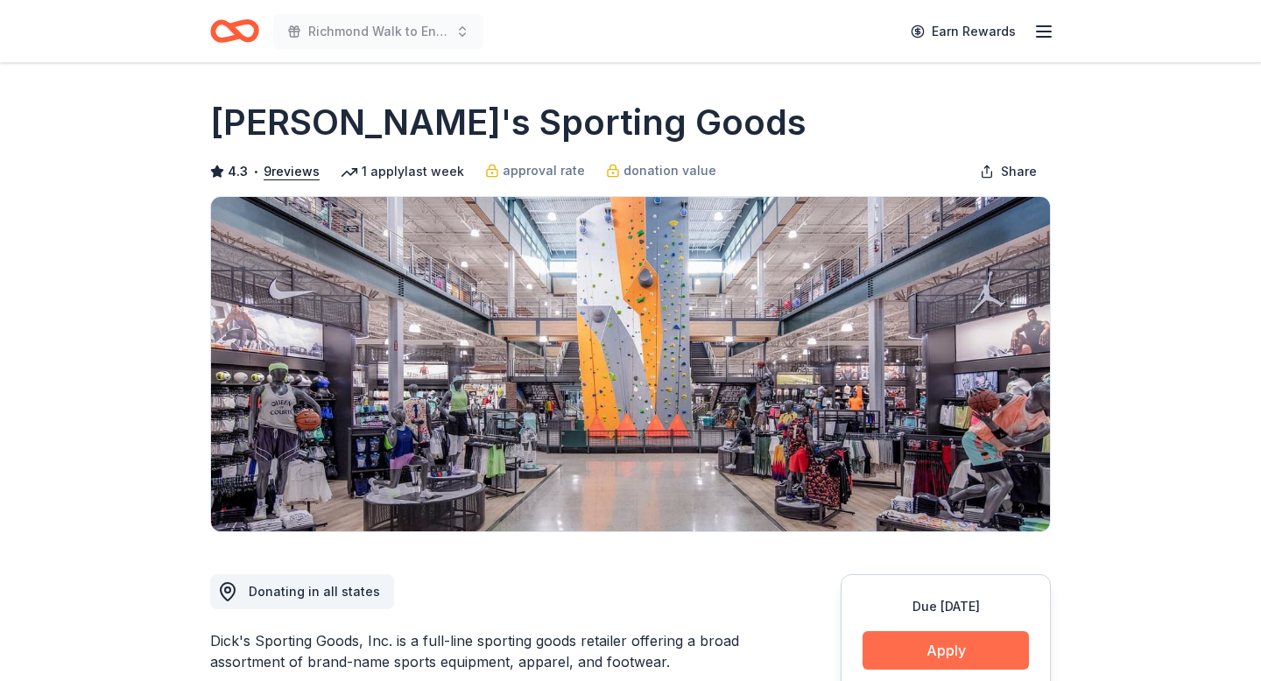
click at [940, 666] on button "Apply" at bounding box center [945, 650] width 166 height 39
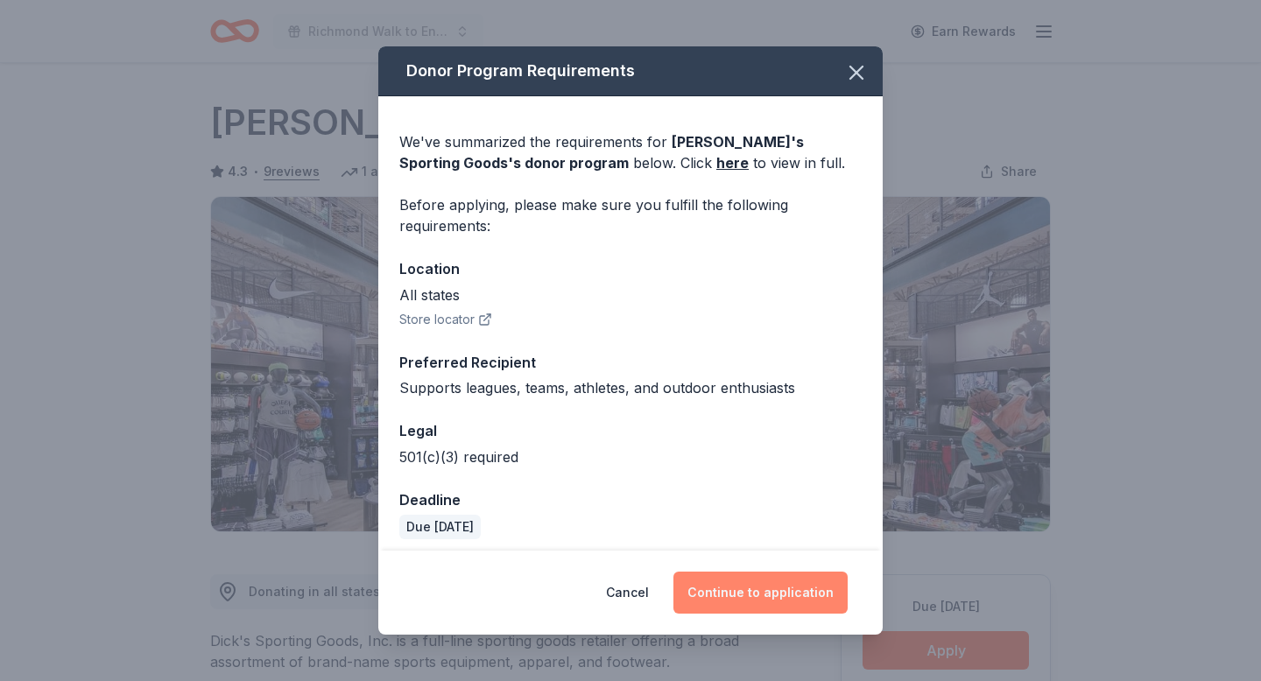
click at [762, 593] on button "Continue to application" at bounding box center [760, 593] width 174 height 42
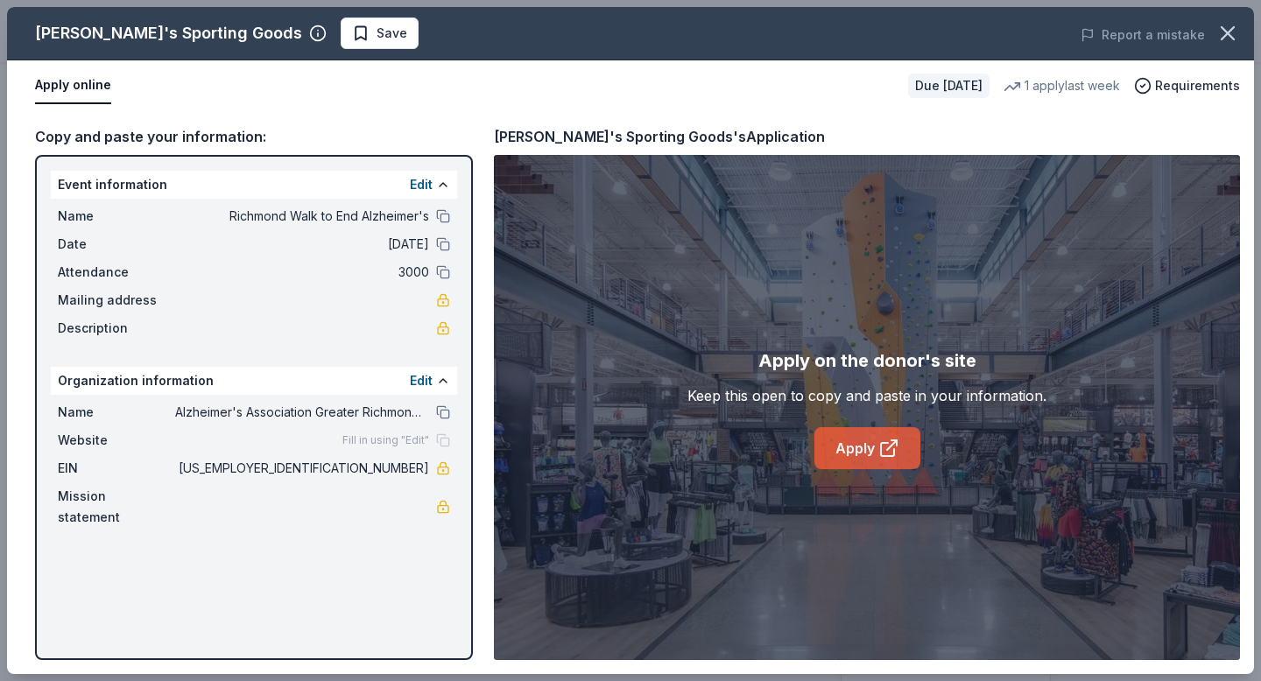
click at [869, 455] on link "Apply" at bounding box center [867, 448] width 106 height 42
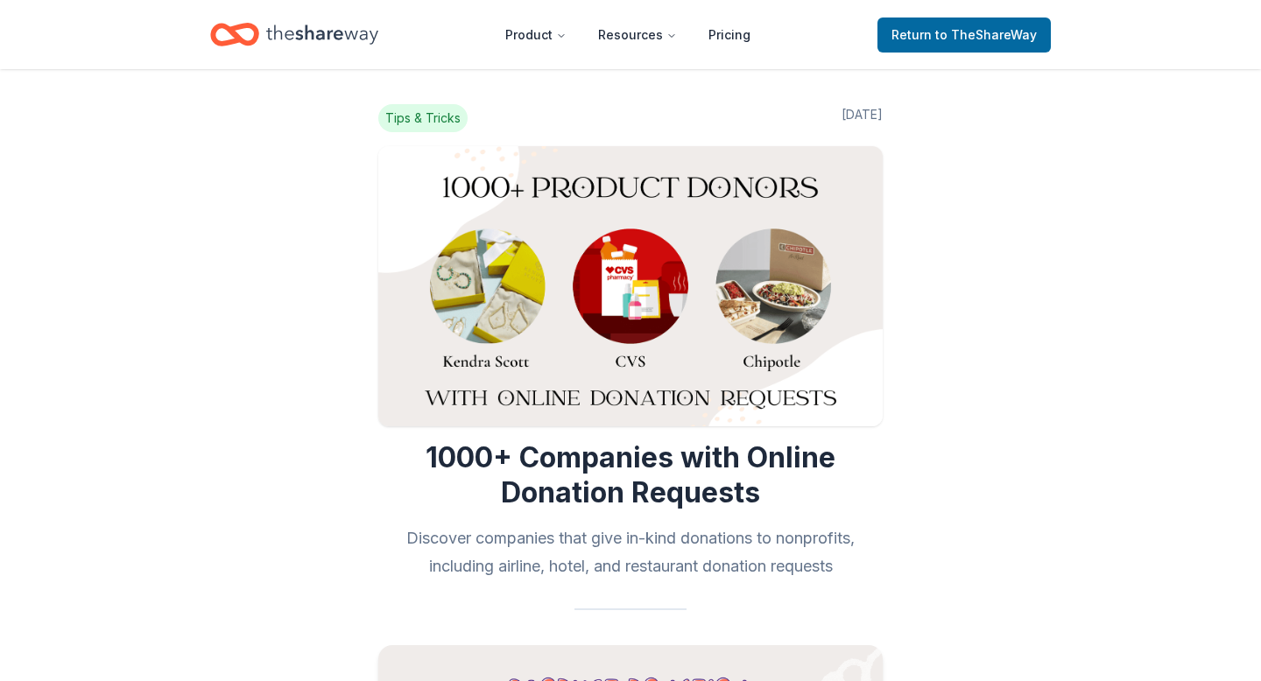
scroll to position [12333, 0]
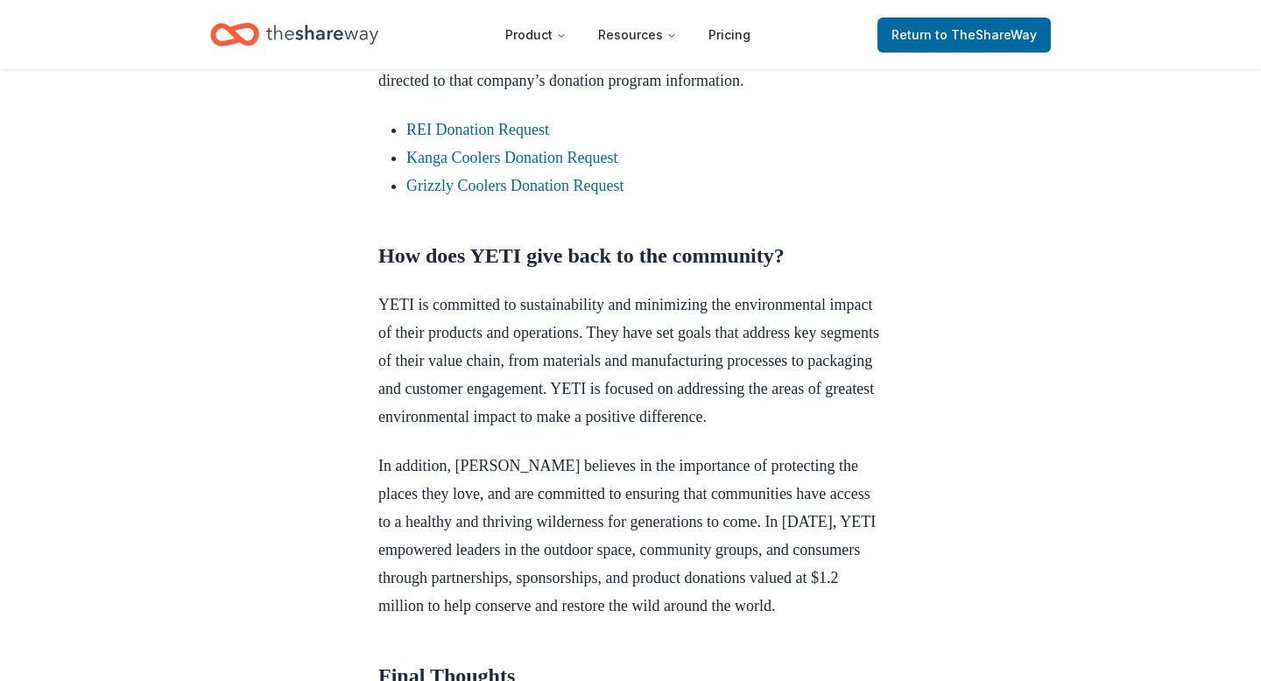
scroll to position [1838, 0]
click at [453, 139] on link "REI Donation Request" at bounding box center [477, 131] width 143 height 18
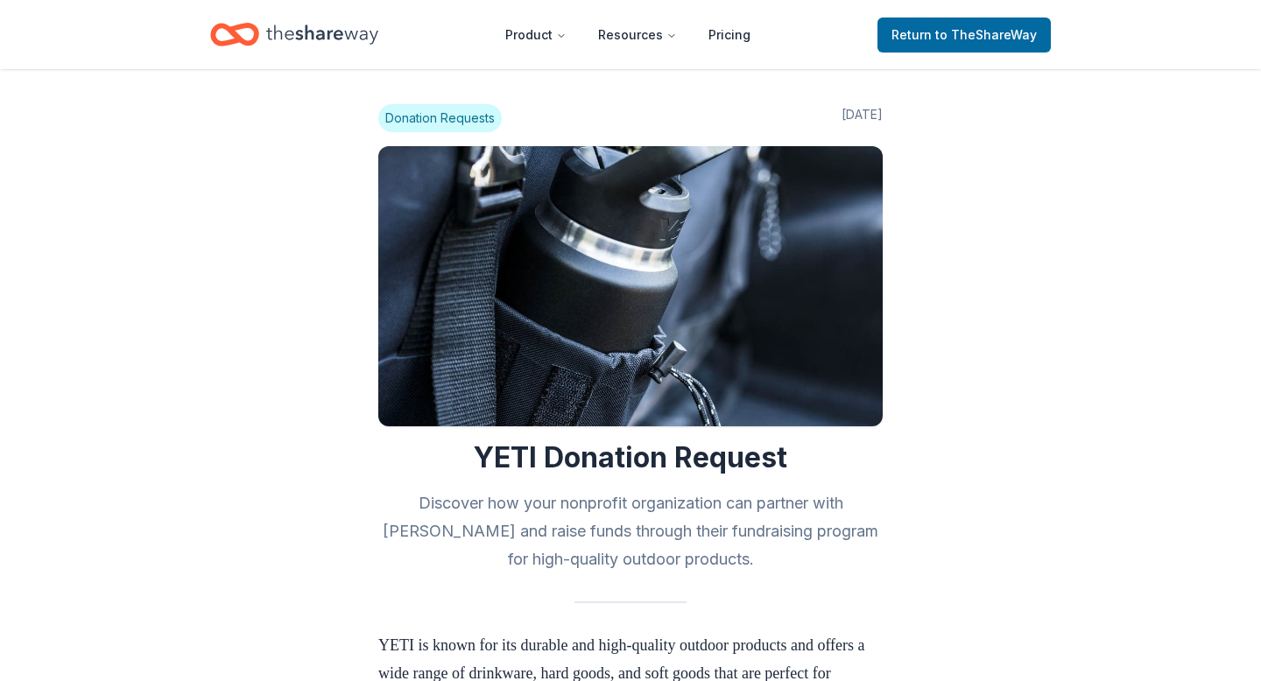
scroll to position [1838, 0]
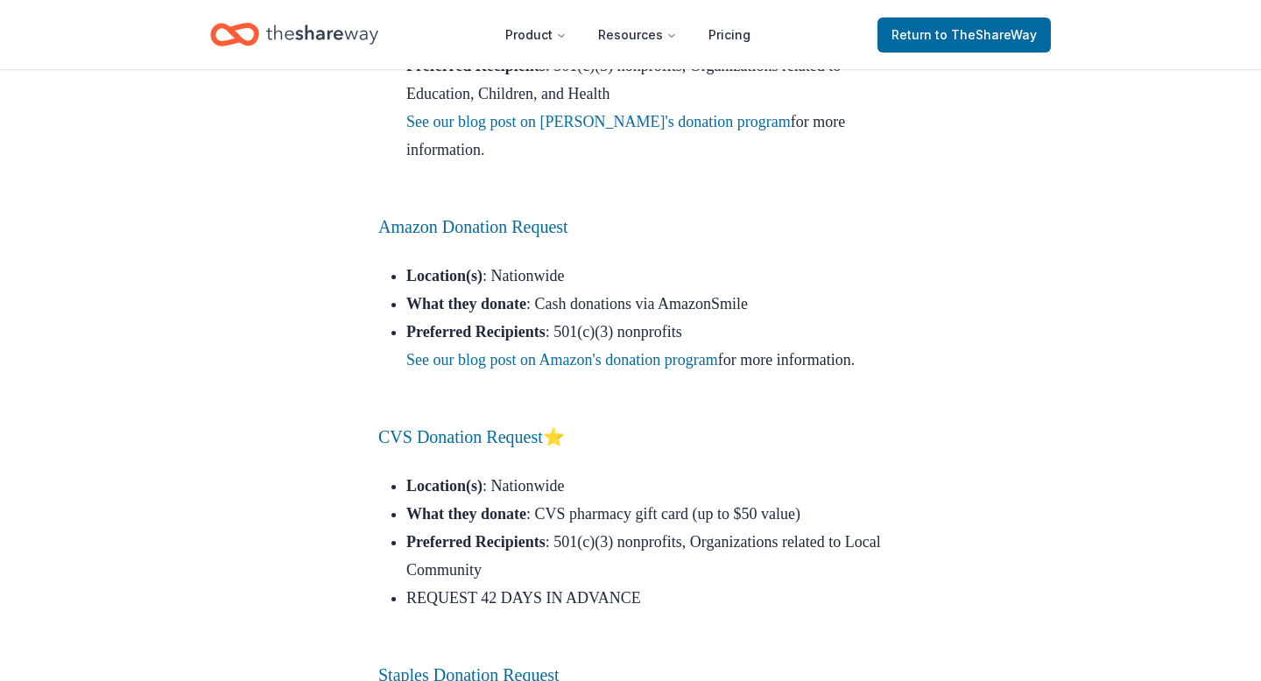
scroll to position [15372, 0]
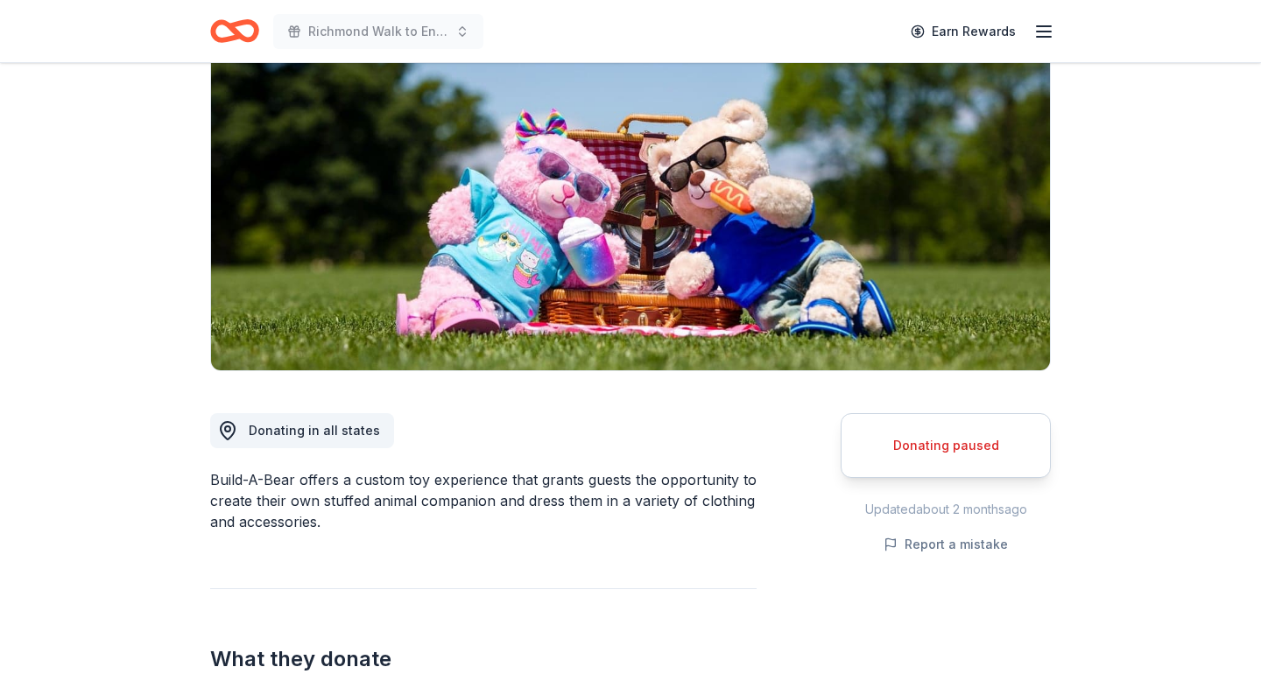
scroll to position [162, 0]
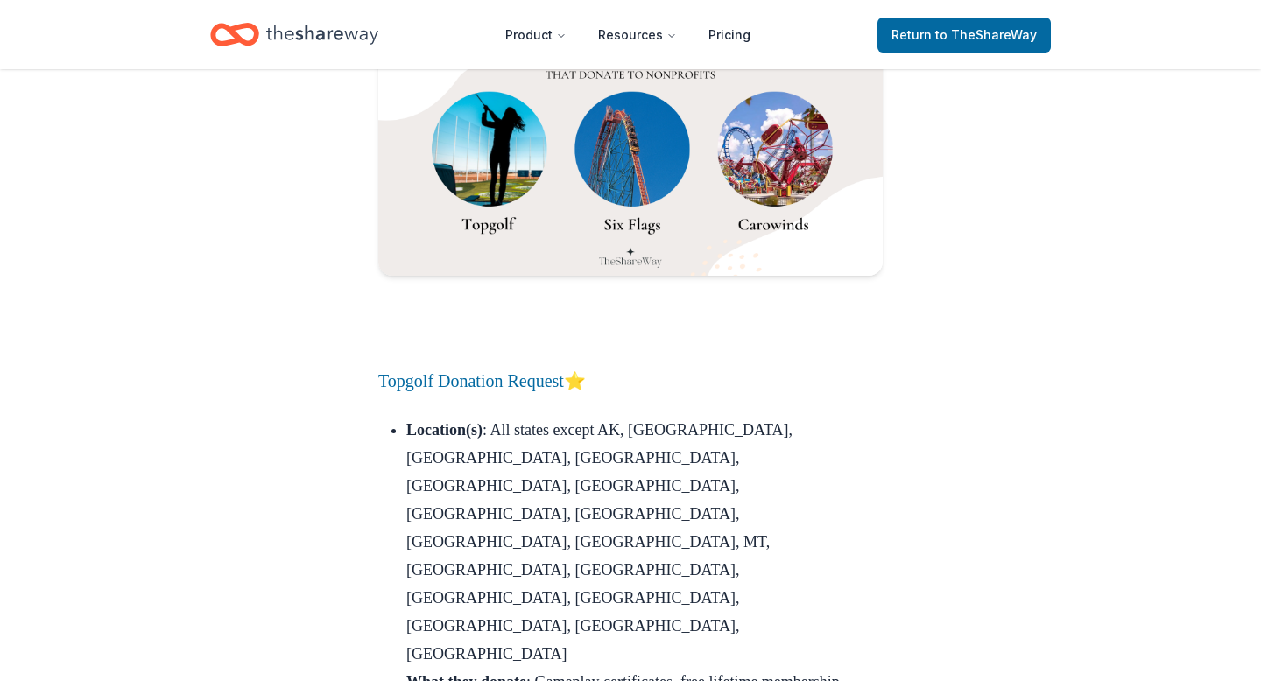
scroll to position [20644, 0]
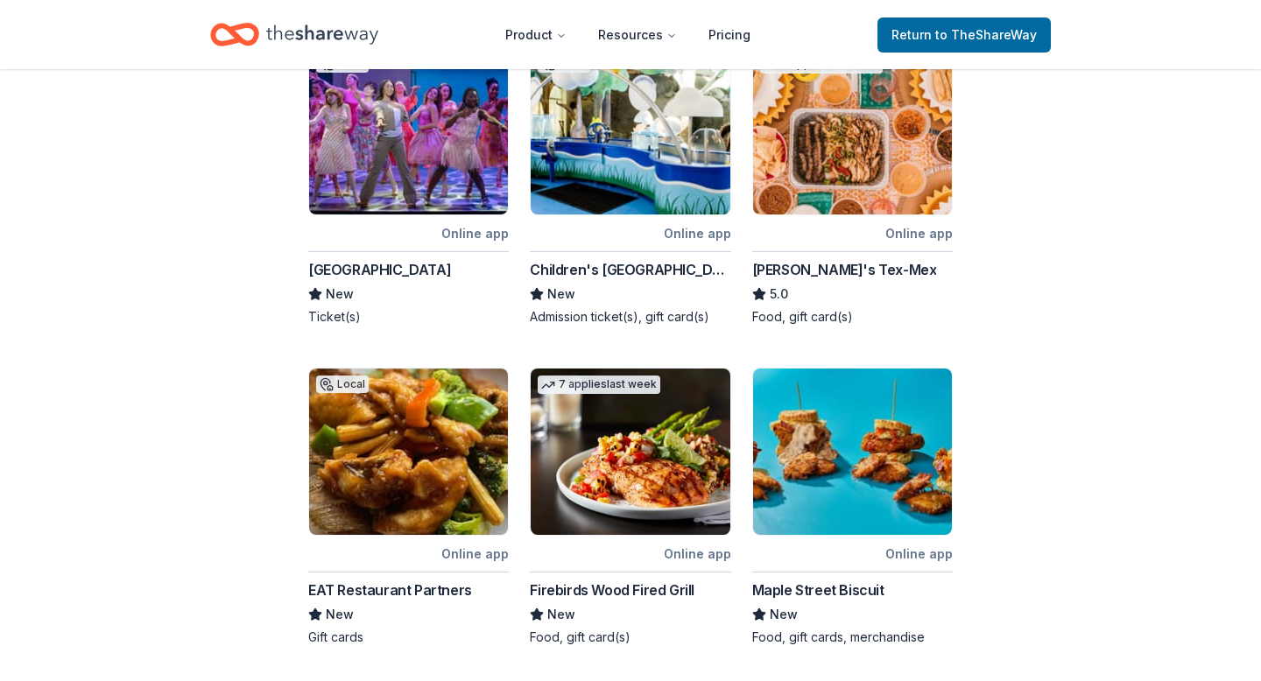
scroll to position [366, 0]
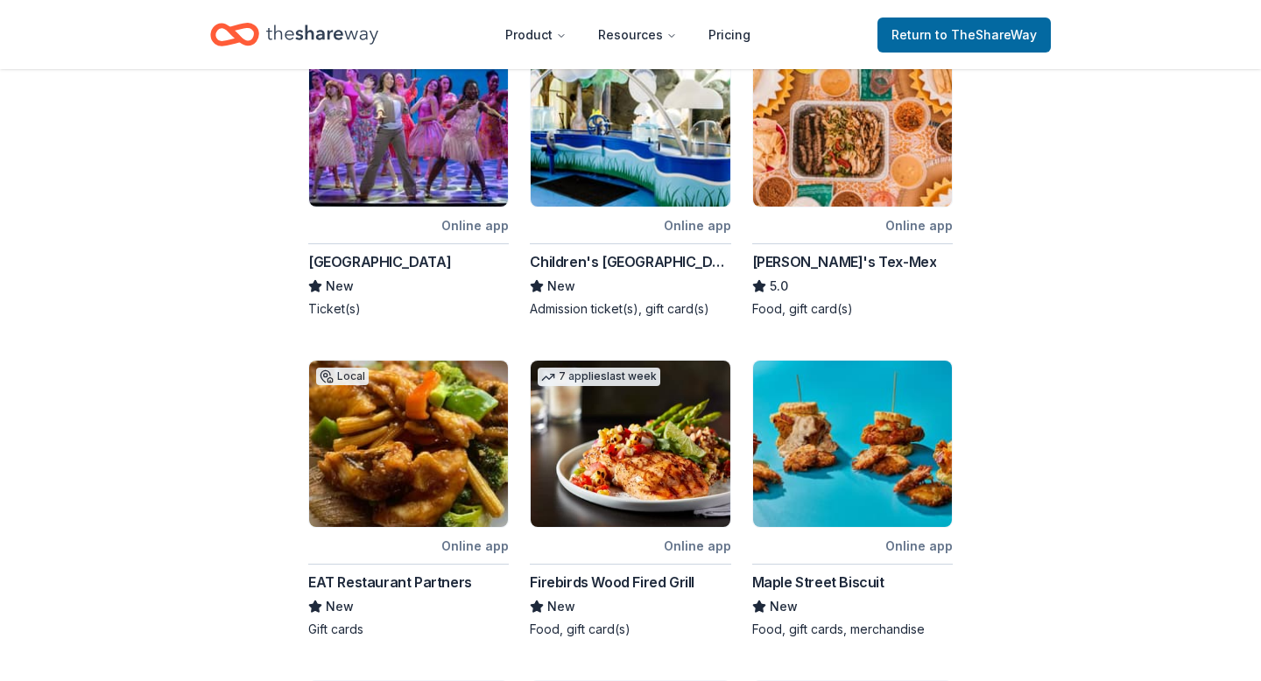
click at [811, 120] on img at bounding box center [852, 123] width 199 height 166
click at [544, 432] on img at bounding box center [629, 444] width 199 height 166
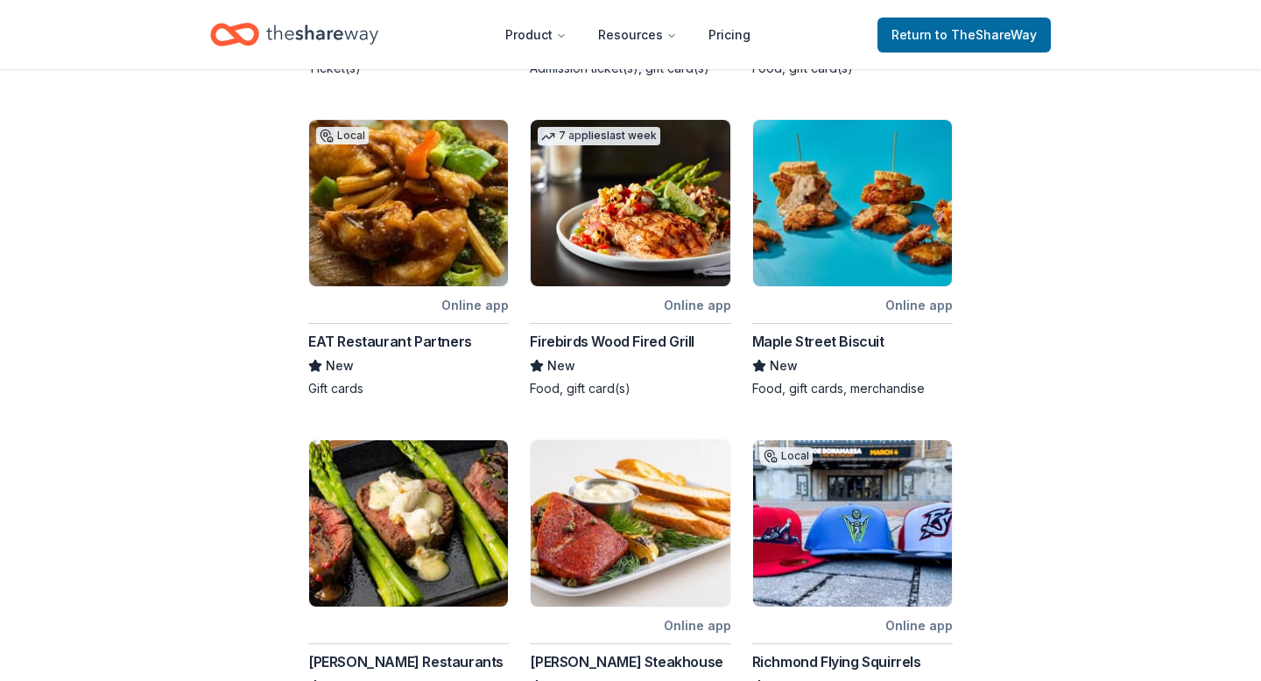
scroll to position [610, 0]
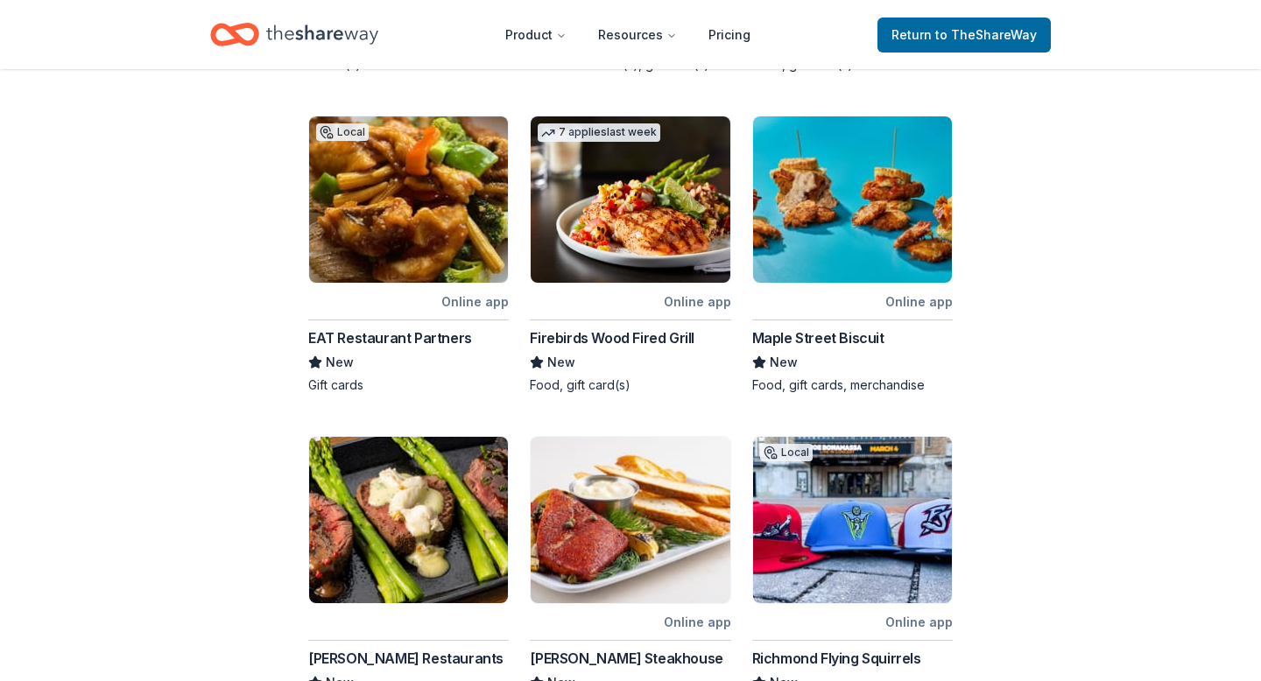
click at [813, 210] on img at bounding box center [852, 199] width 199 height 166
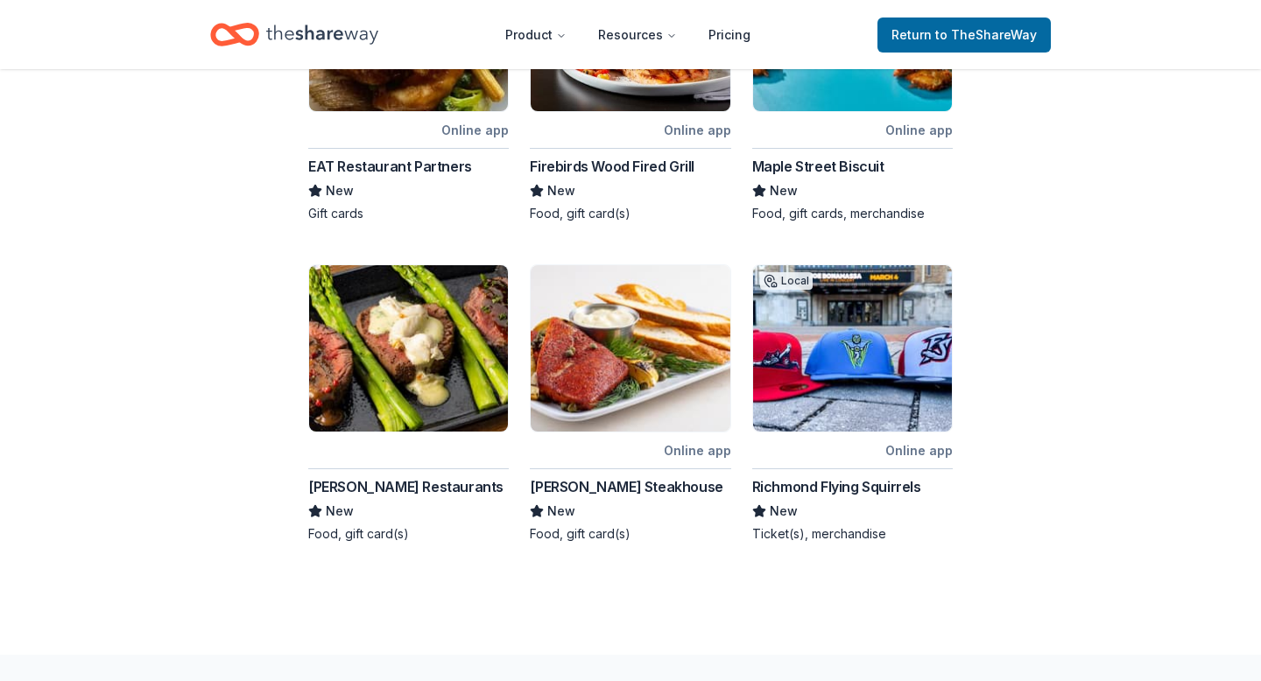
scroll to position [783, 0]
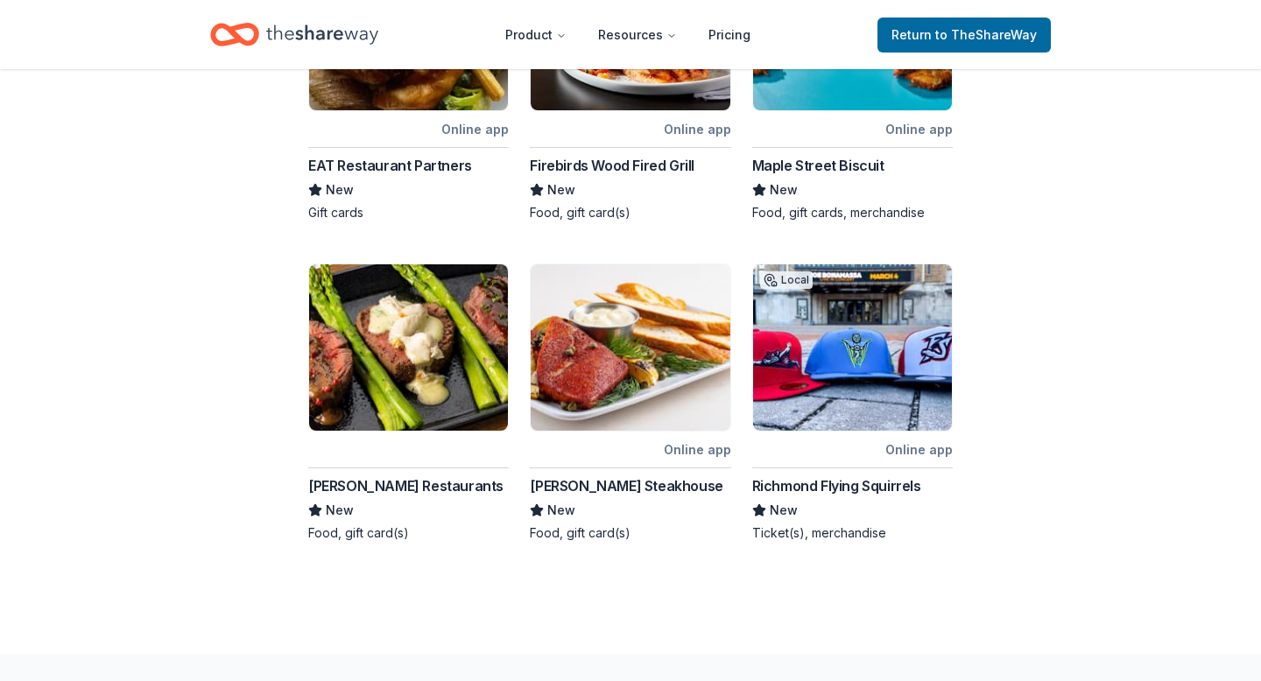
click at [581, 345] on img at bounding box center [629, 347] width 199 height 166
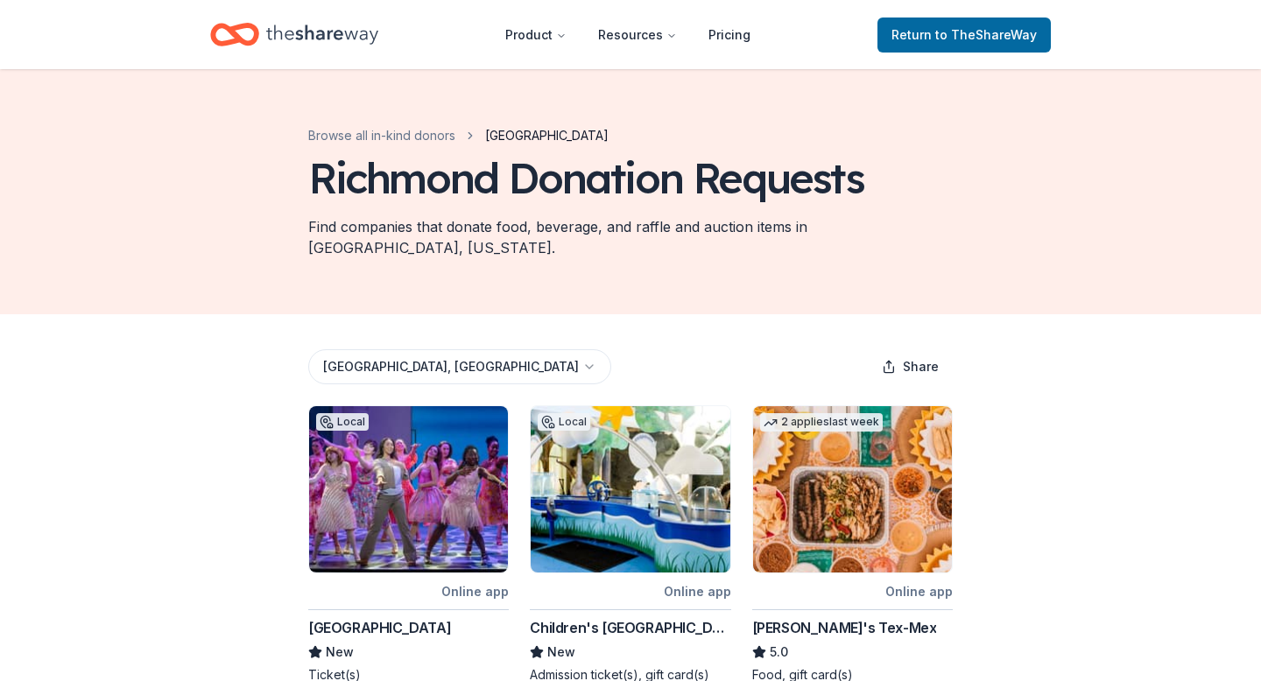
scroll to position [27, 0]
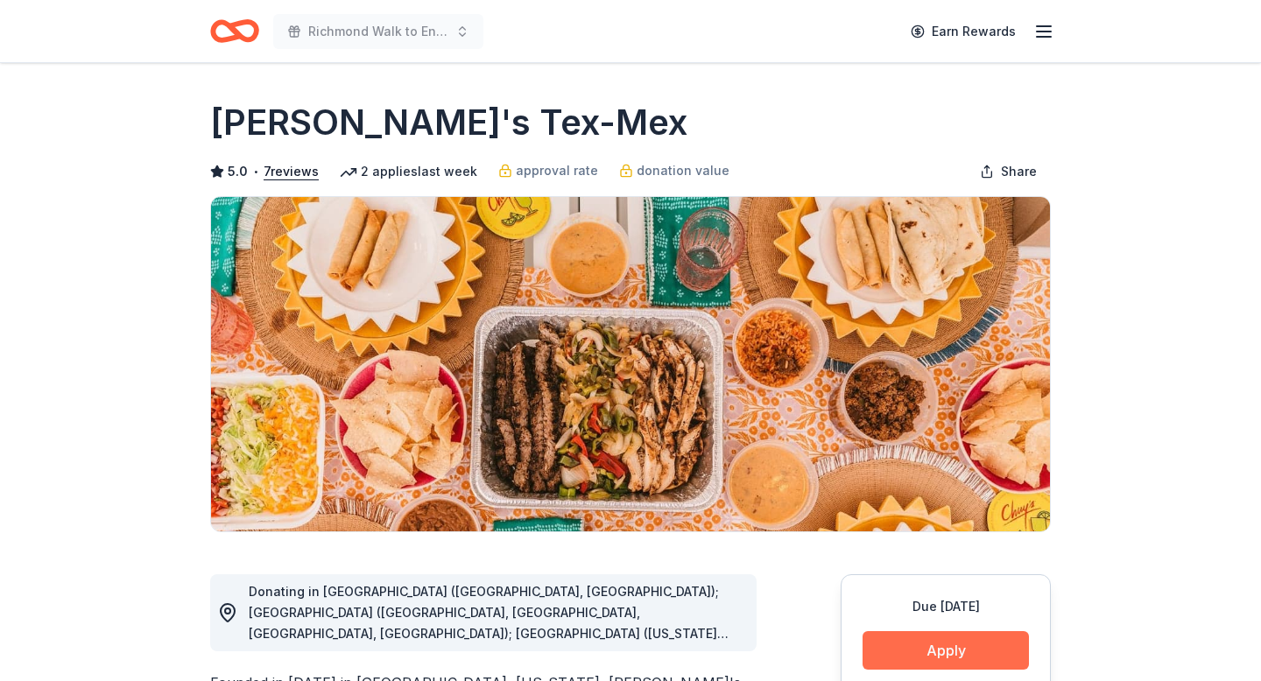
click at [961, 657] on button "Apply" at bounding box center [945, 650] width 166 height 39
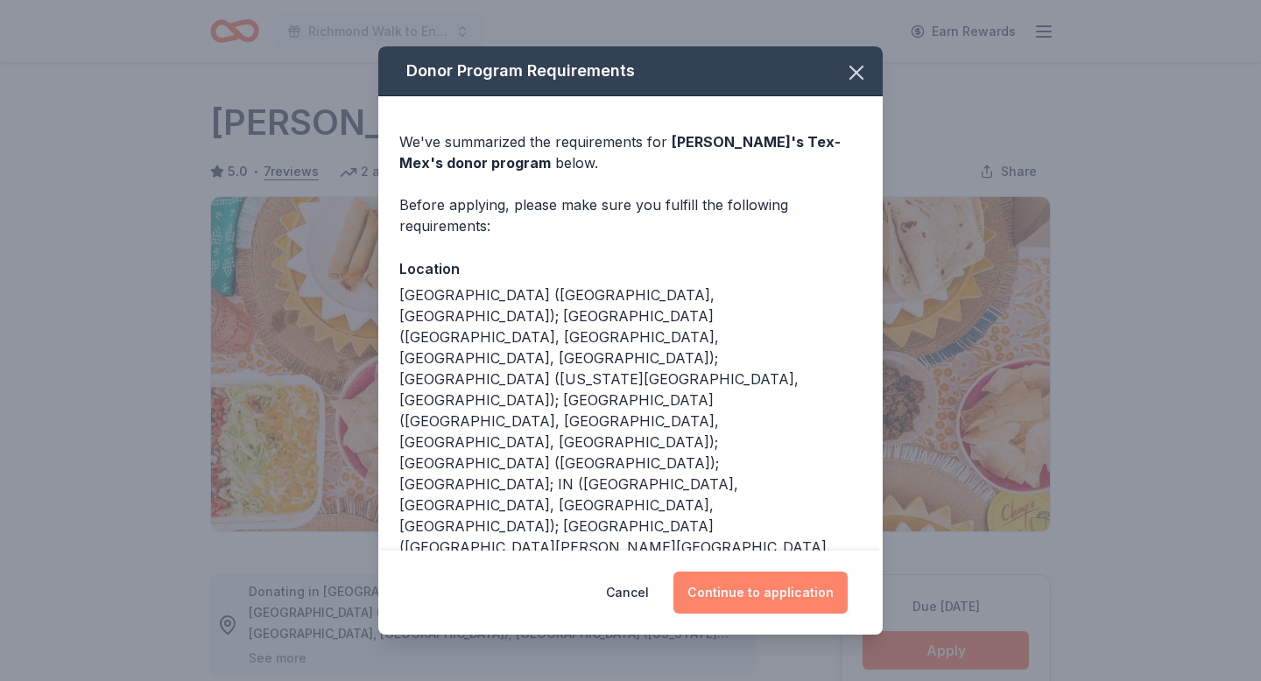
click at [762, 604] on button "Continue to application" at bounding box center [760, 593] width 174 height 42
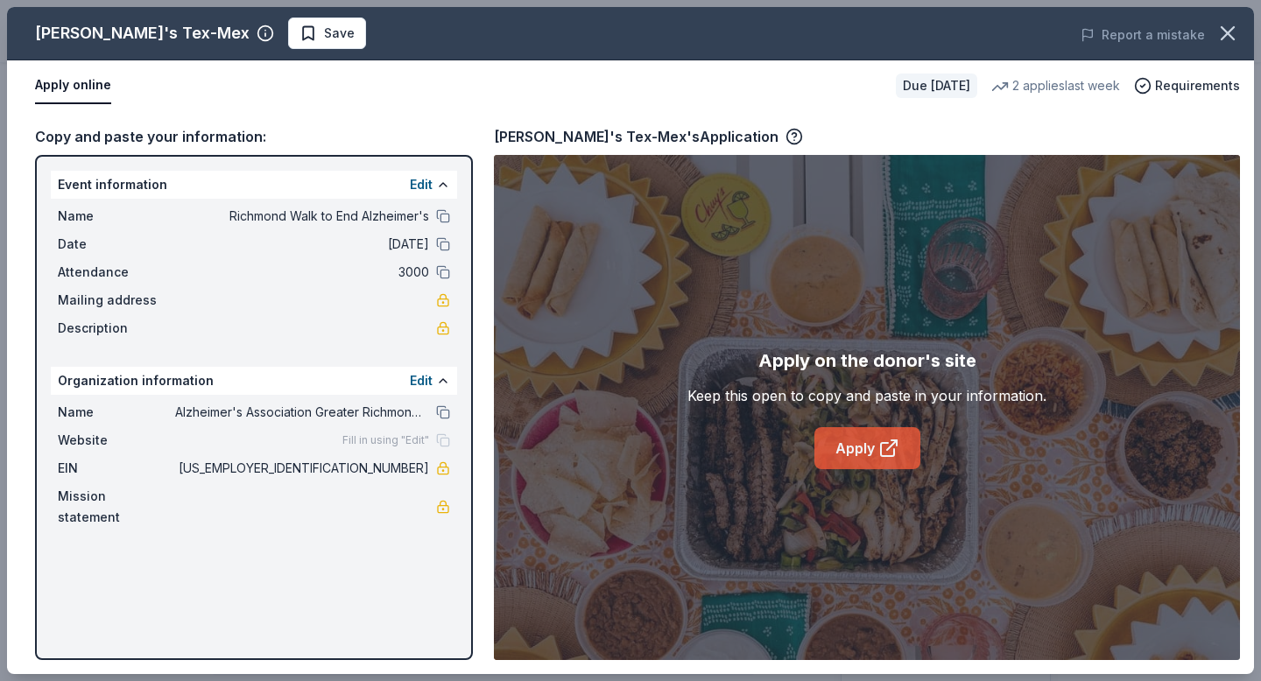
click at [872, 436] on link "Apply" at bounding box center [867, 448] width 106 height 42
click at [83, 91] on button "Apply online" at bounding box center [73, 85] width 76 height 37
click at [83, 90] on button "Apply online" at bounding box center [73, 85] width 76 height 37
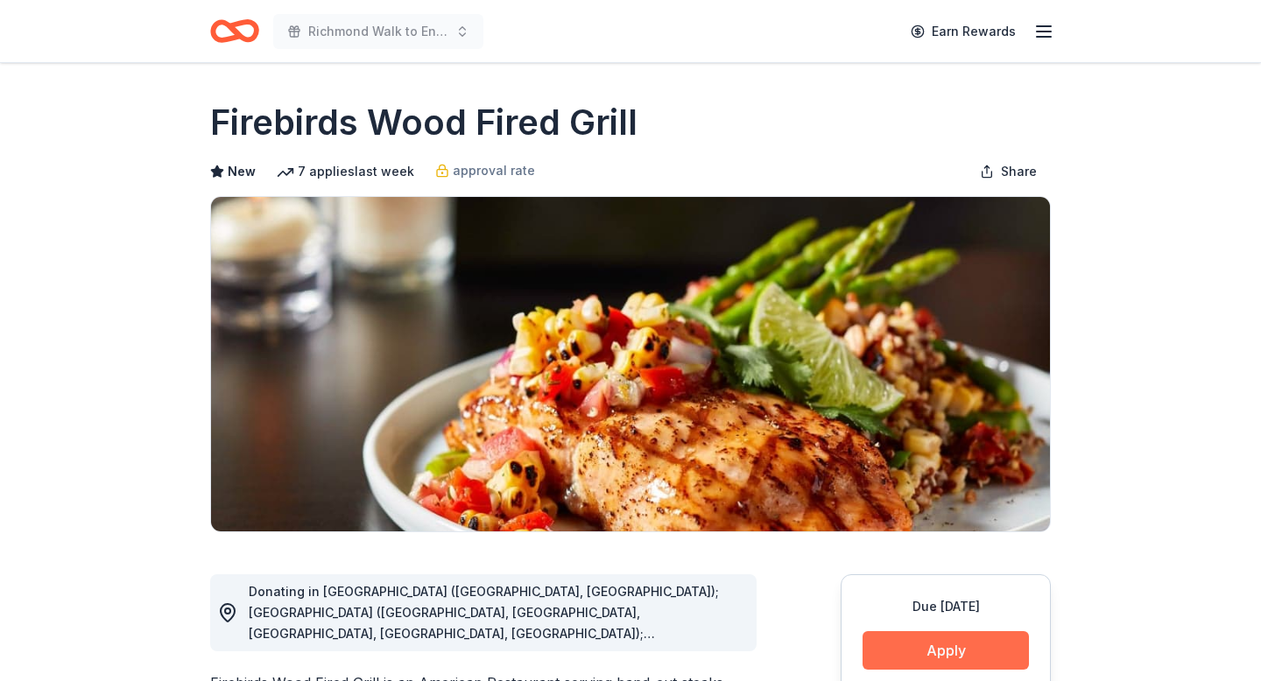
click at [921, 646] on button "Apply" at bounding box center [945, 650] width 166 height 39
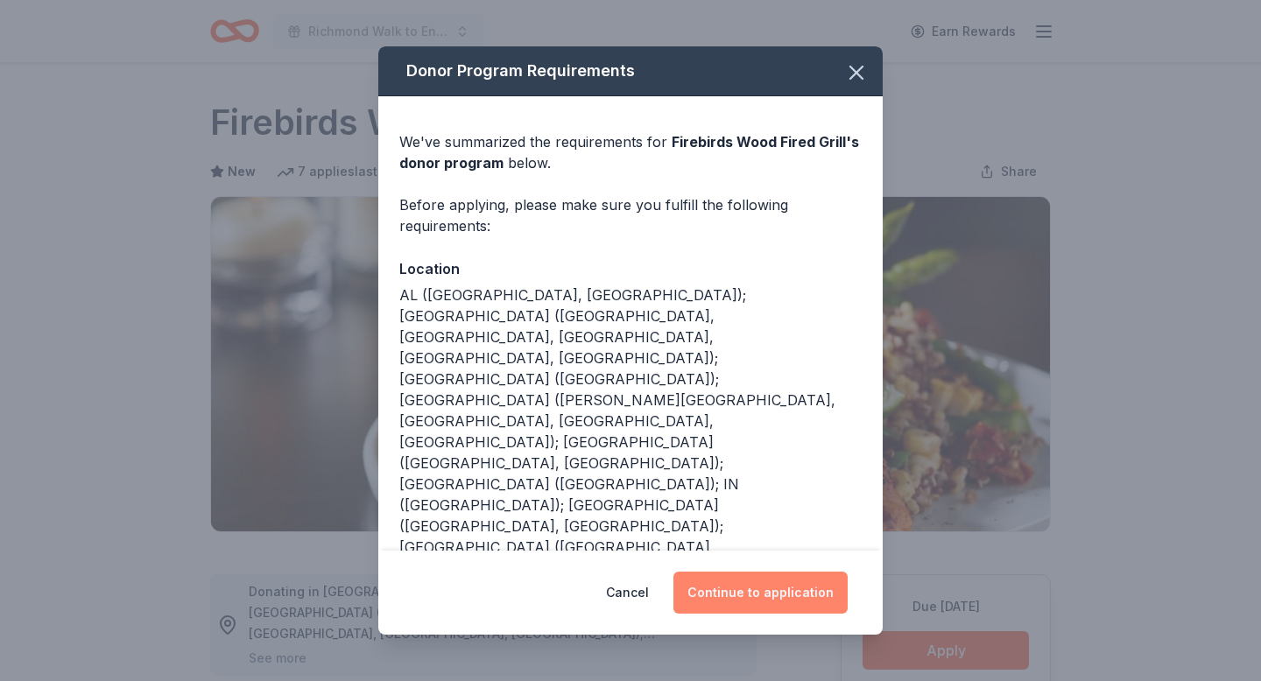
click at [804, 592] on button "Continue to application" at bounding box center [760, 593] width 174 height 42
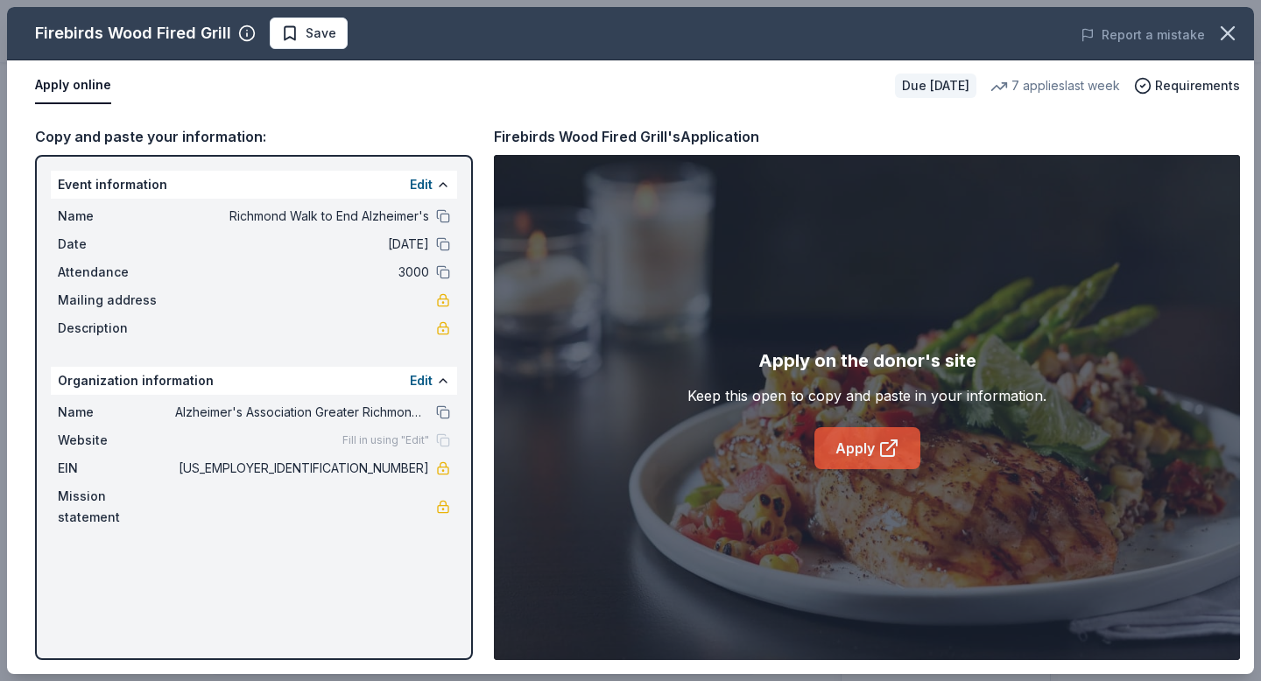
click at [893, 453] on icon at bounding box center [887, 449] width 13 height 13
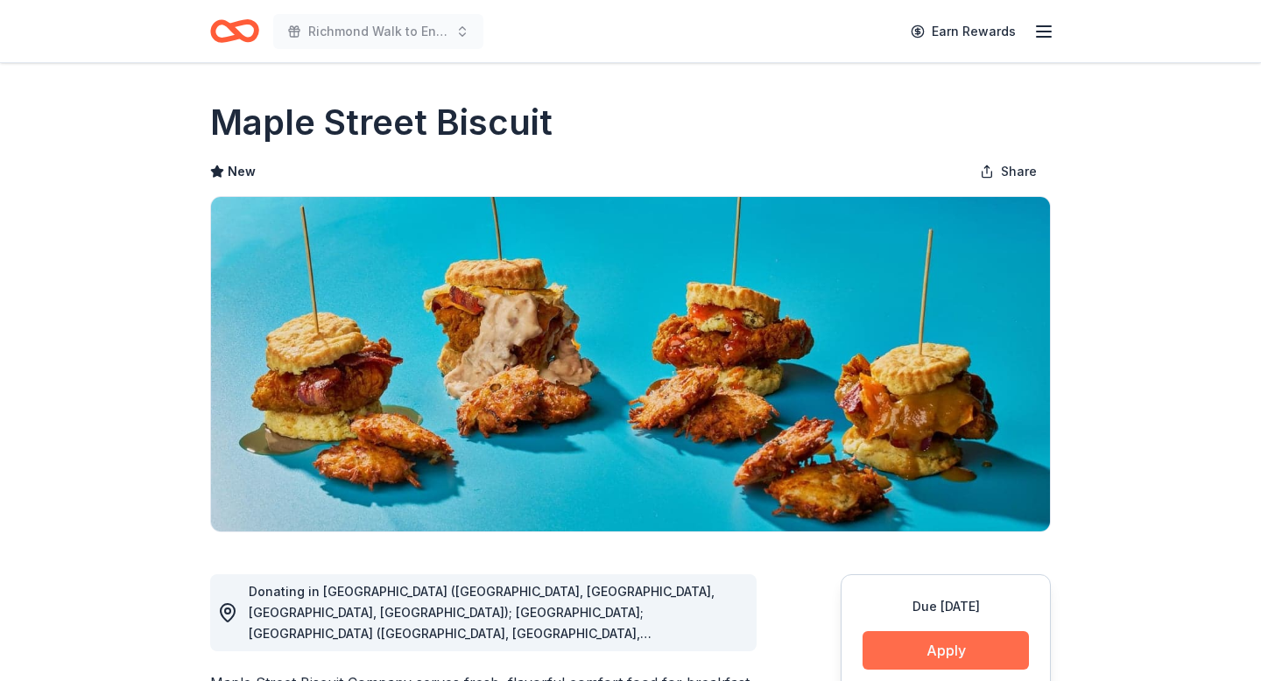
click at [945, 646] on button "Apply" at bounding box center [945, 650] width 166 height 39
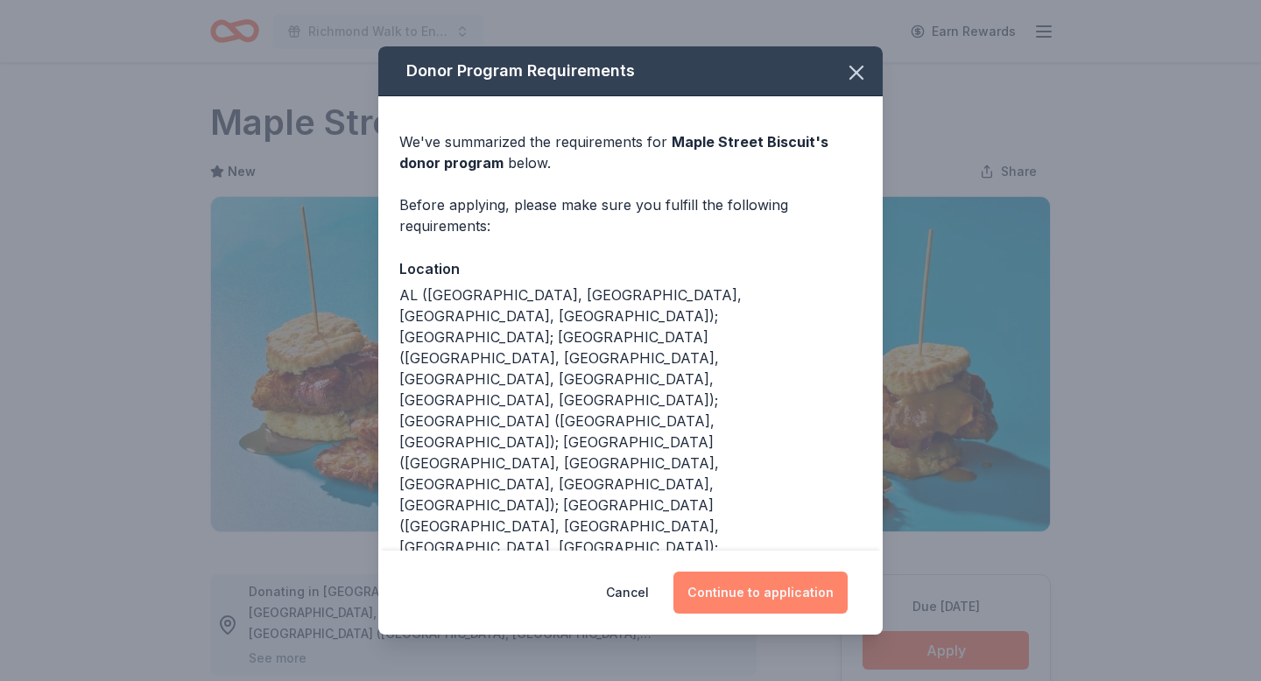
click at [786, 585] on button "Continue to application" at bounding box center [760, 593] width 174 height 42
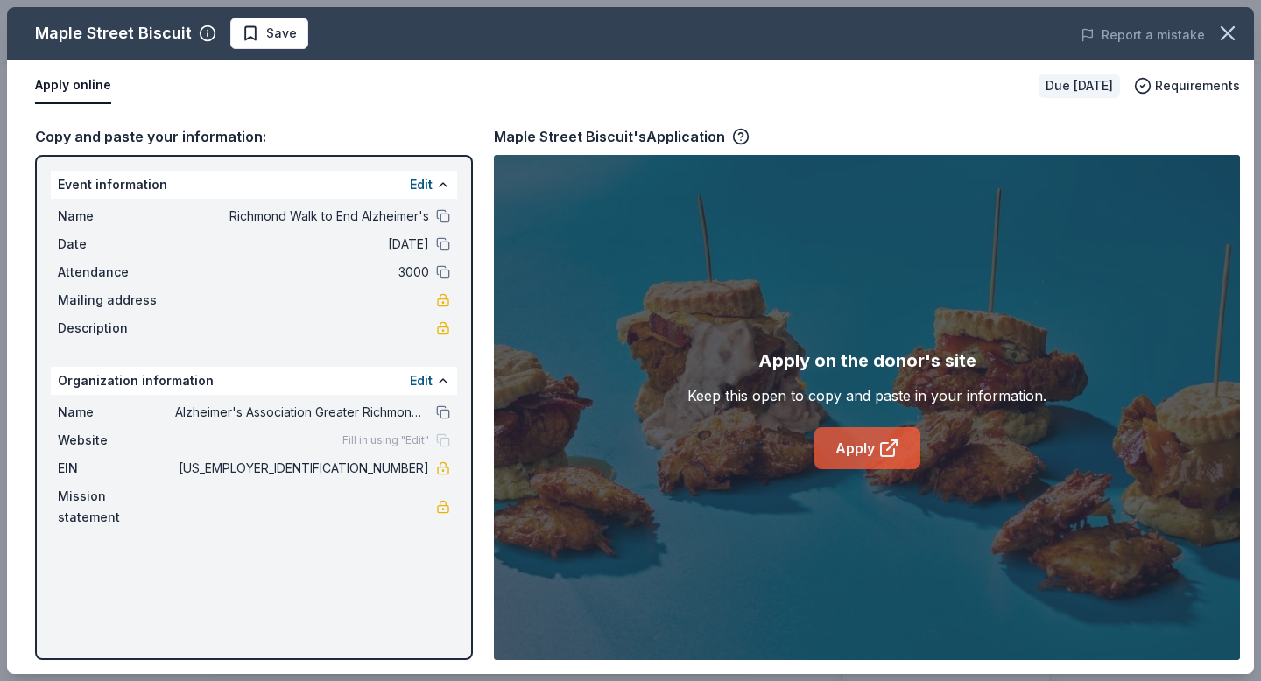
click at [874, 433] on link "Apply" at bounding box center [867, 448] width 106 height 42
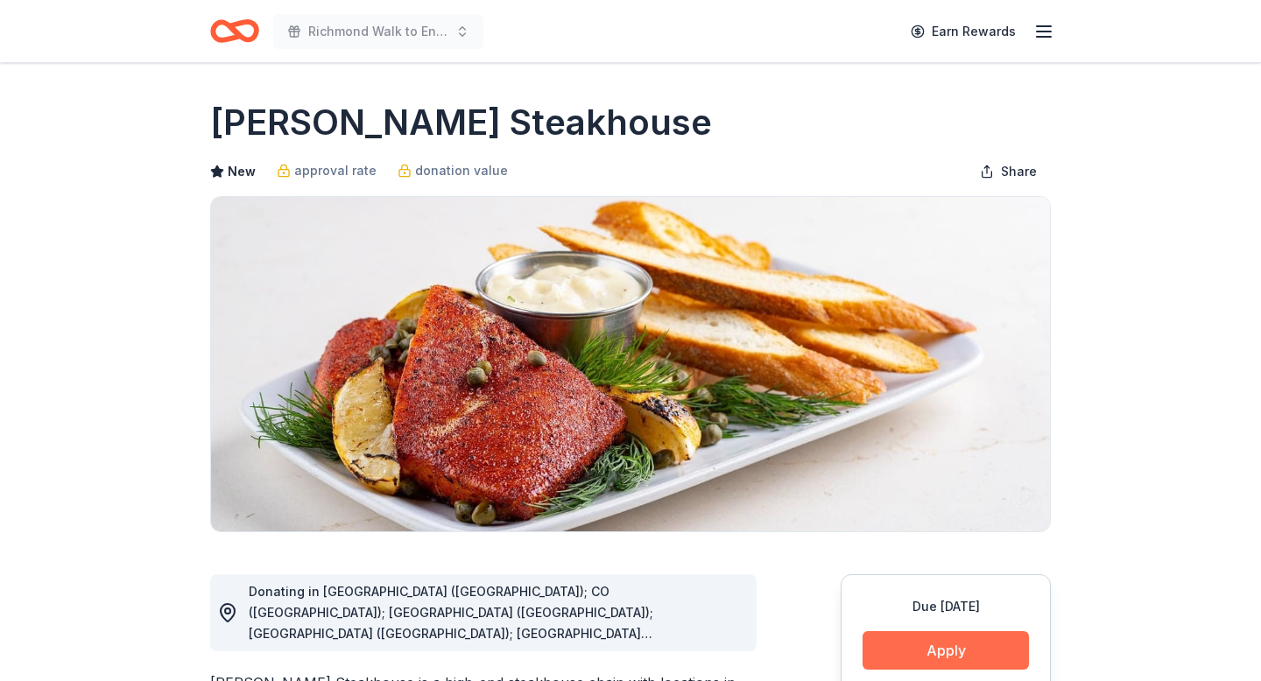
click at [934, 659] on button "Apply" at bounding box center [945, 650] width 166 height 39
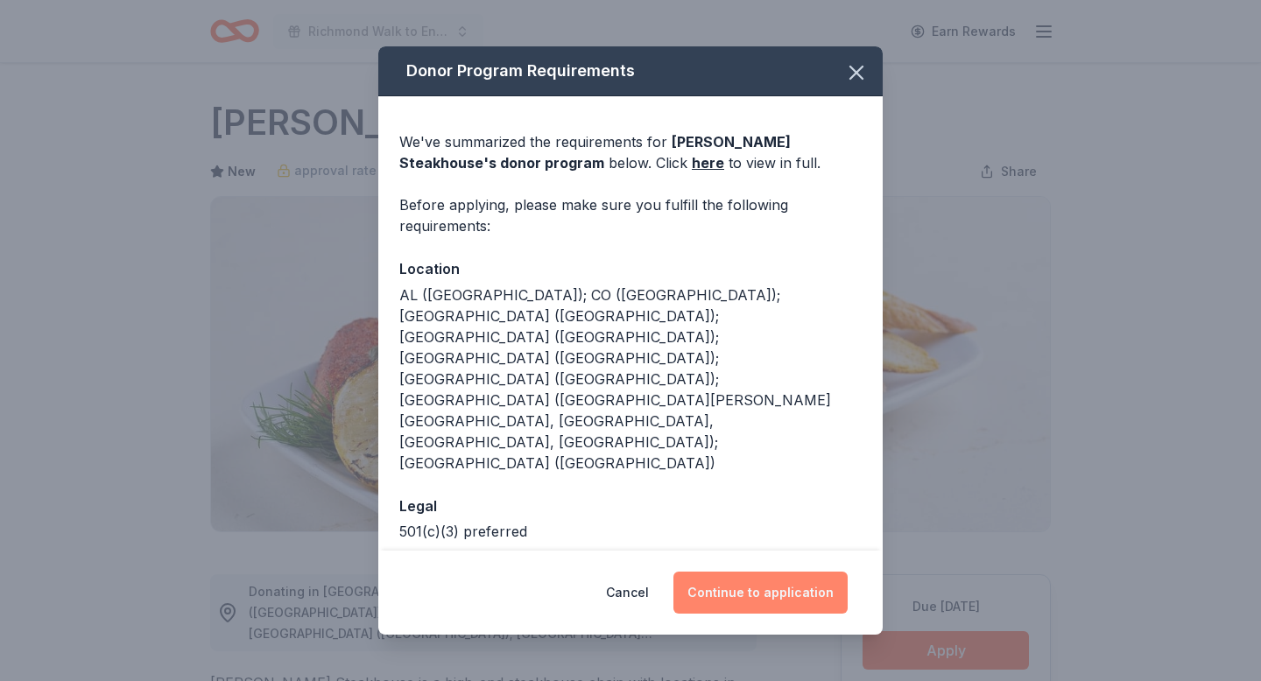
click at [813, 572] on button "Continue to application" at bounding box center [760, 593] width 174 height 42
